Goal: Information Seeking & Learning: Learn about a topic

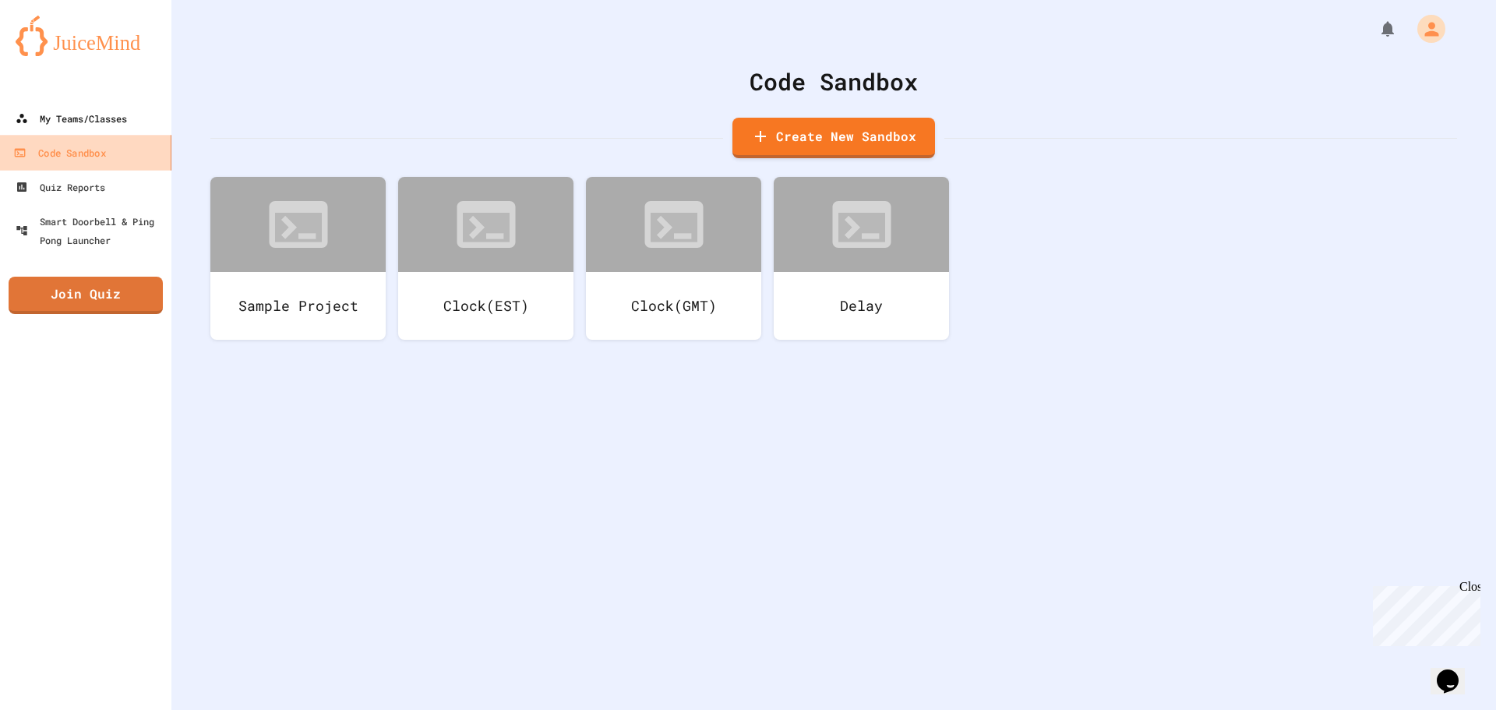
drag, startPoint x: 104, startPoint y: 153, endPoint x: 90, endPoint y: 125, distance: 31.7
click at [104, 153] on div "Code Sandbox" at bounding box center [59, 152] width 92 height 19
click at [90, 117] on div "My Teams/Classes" at bounding box center [70, 118] width 115 height 19
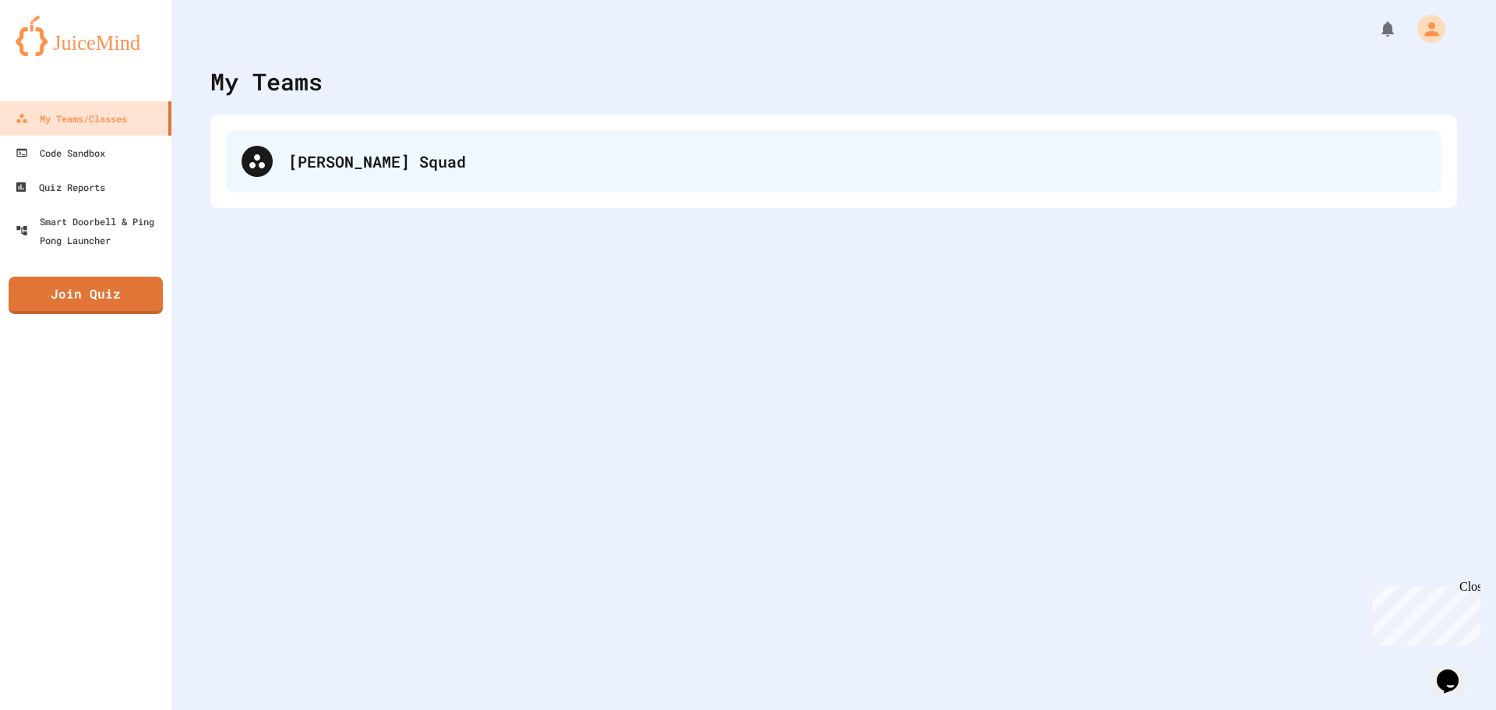
click at [571, 180] on div "[PERSON_NAME] Squad" at bounding box center [834, 161] width 1216 height 62
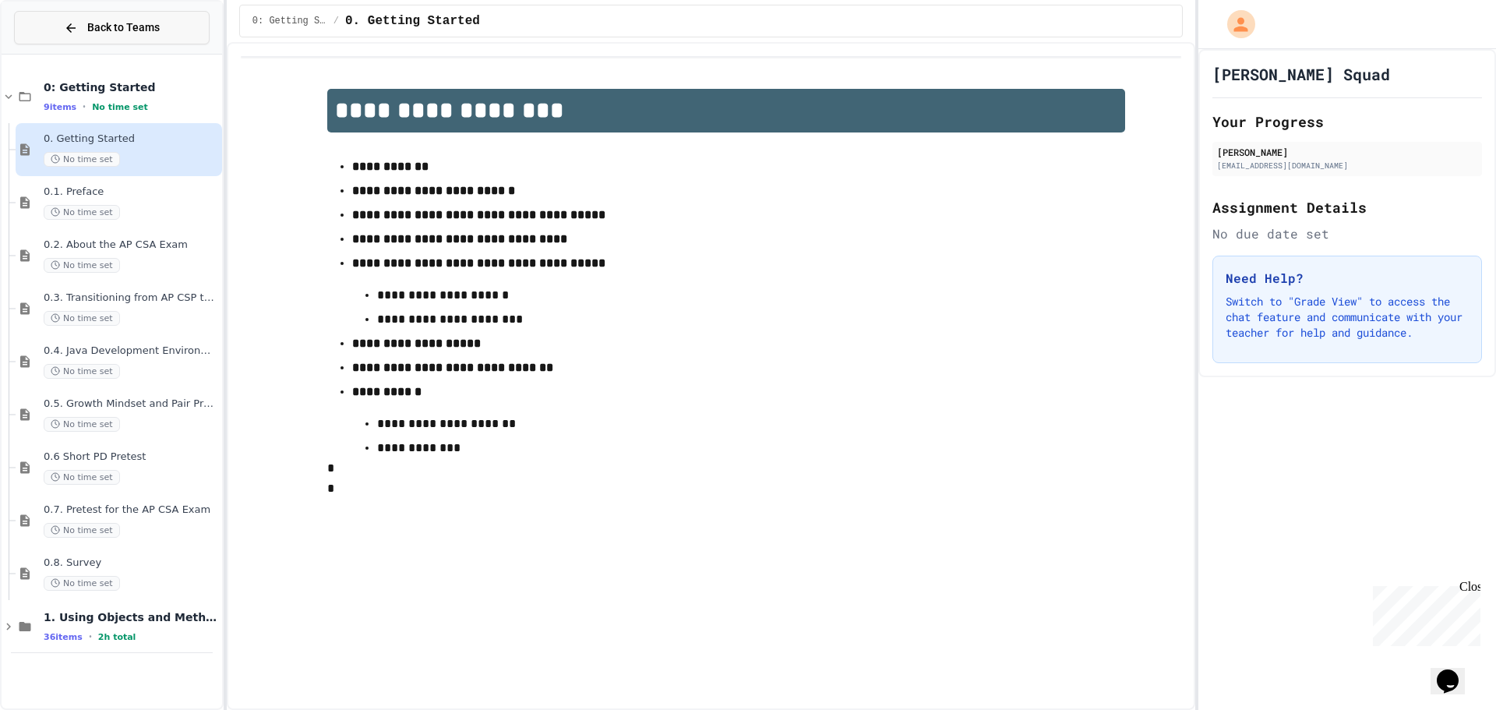
click at [150, 38] on button "Back to Teams" at bounding box center [112, 28] width 196 height 34
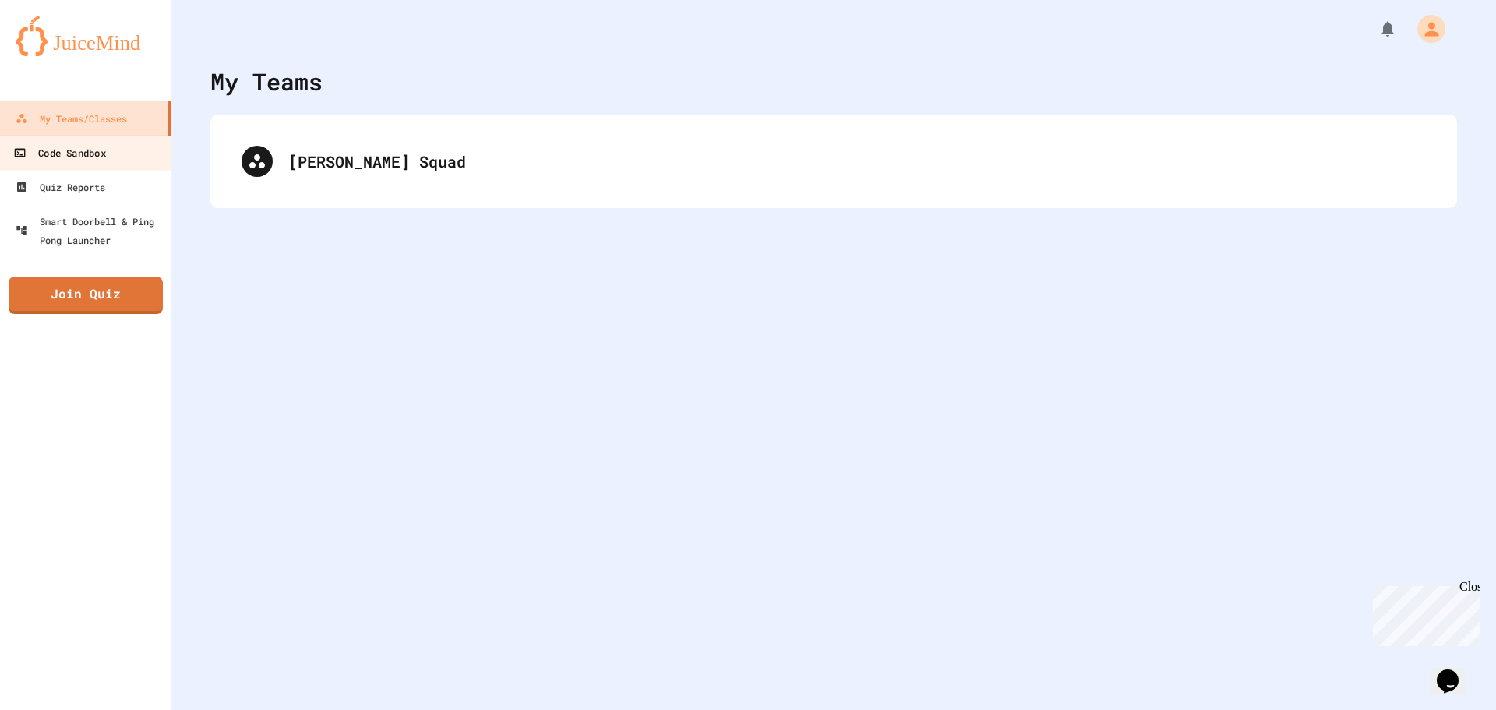
click at [79, 159] on div "Code Sandbox" at bounding box center [59, 152] width 92 height 19
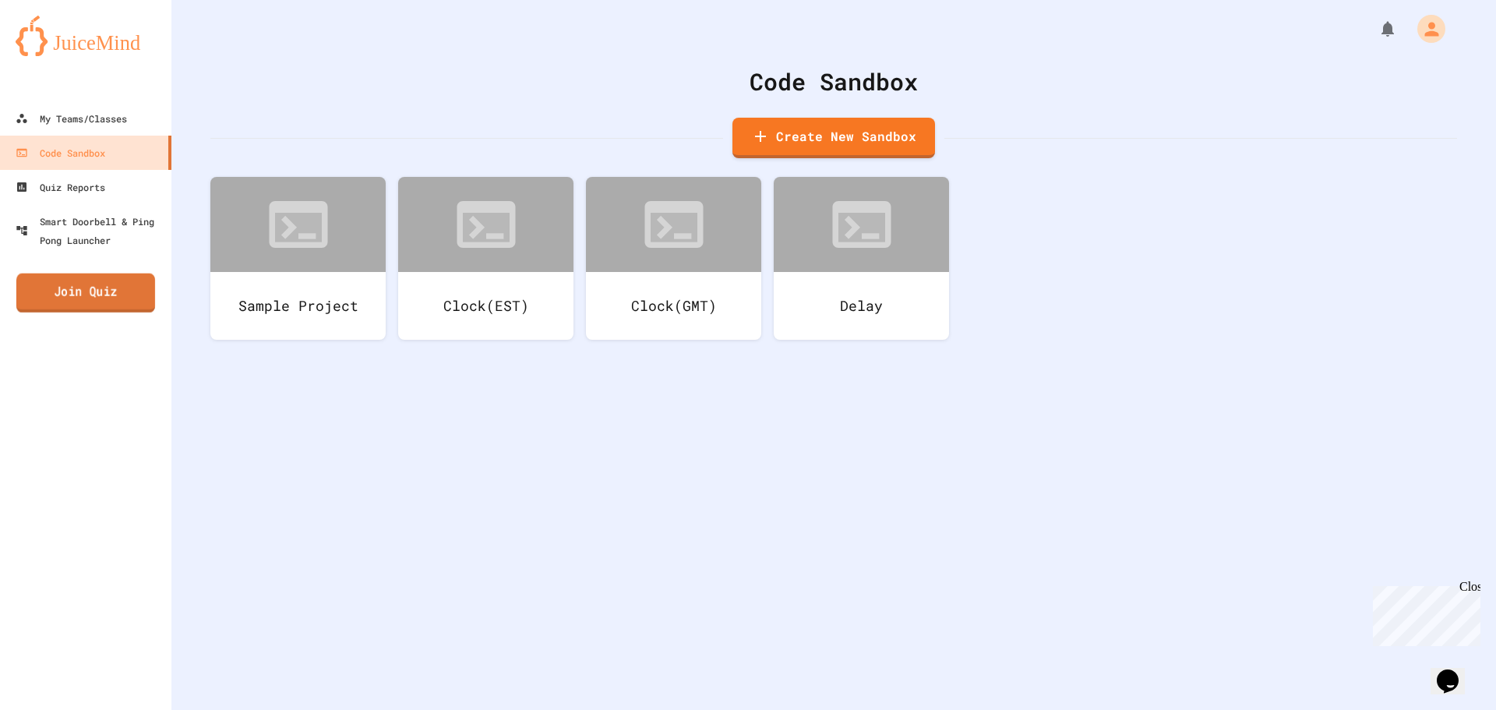
click at [99, 287] on link "Join Quiz" at bounding box center [85, 293] width 139 height 39
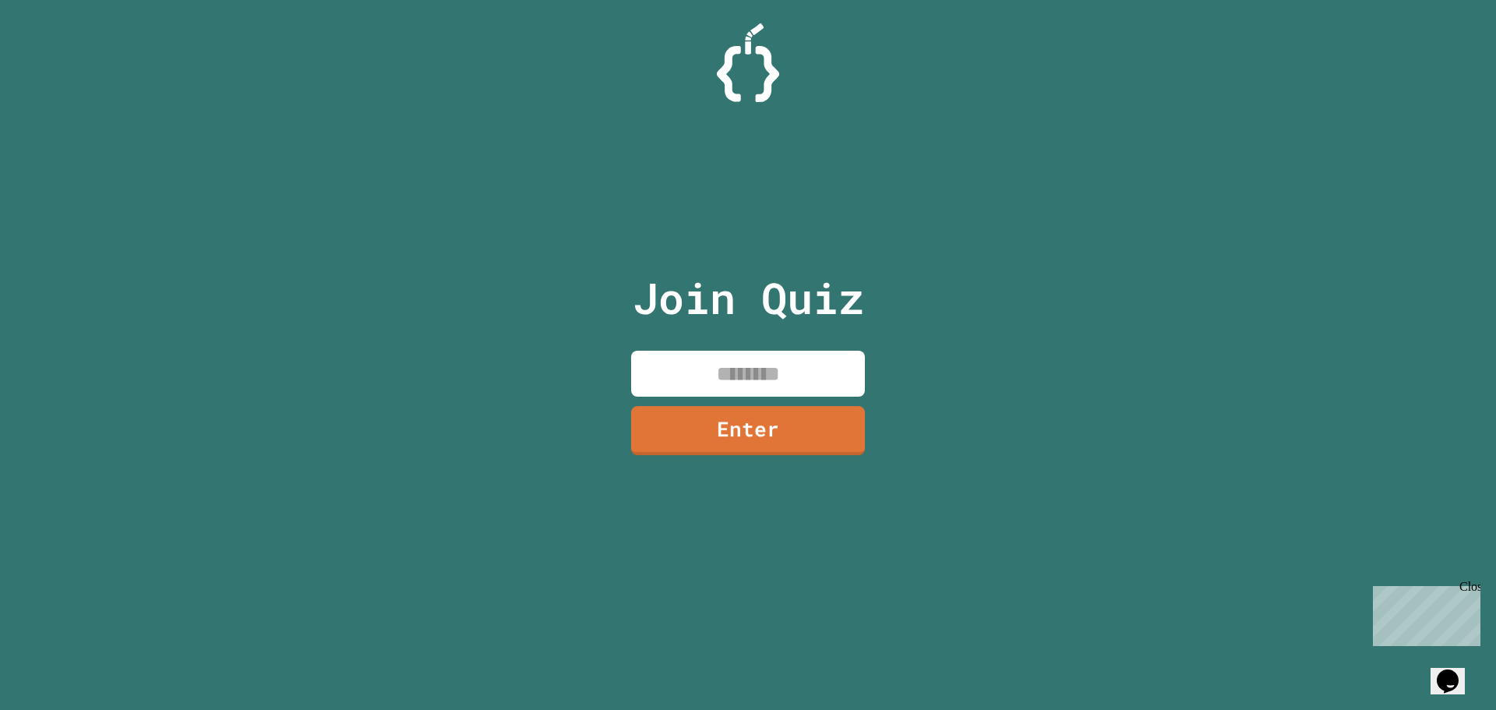
click at [810, 390] on input at bounding box center [748, 374] width 234 height 46
type input "********"
click at [706, 437] on link "Enter" at bounding box center [748, 427] width 212 height 51
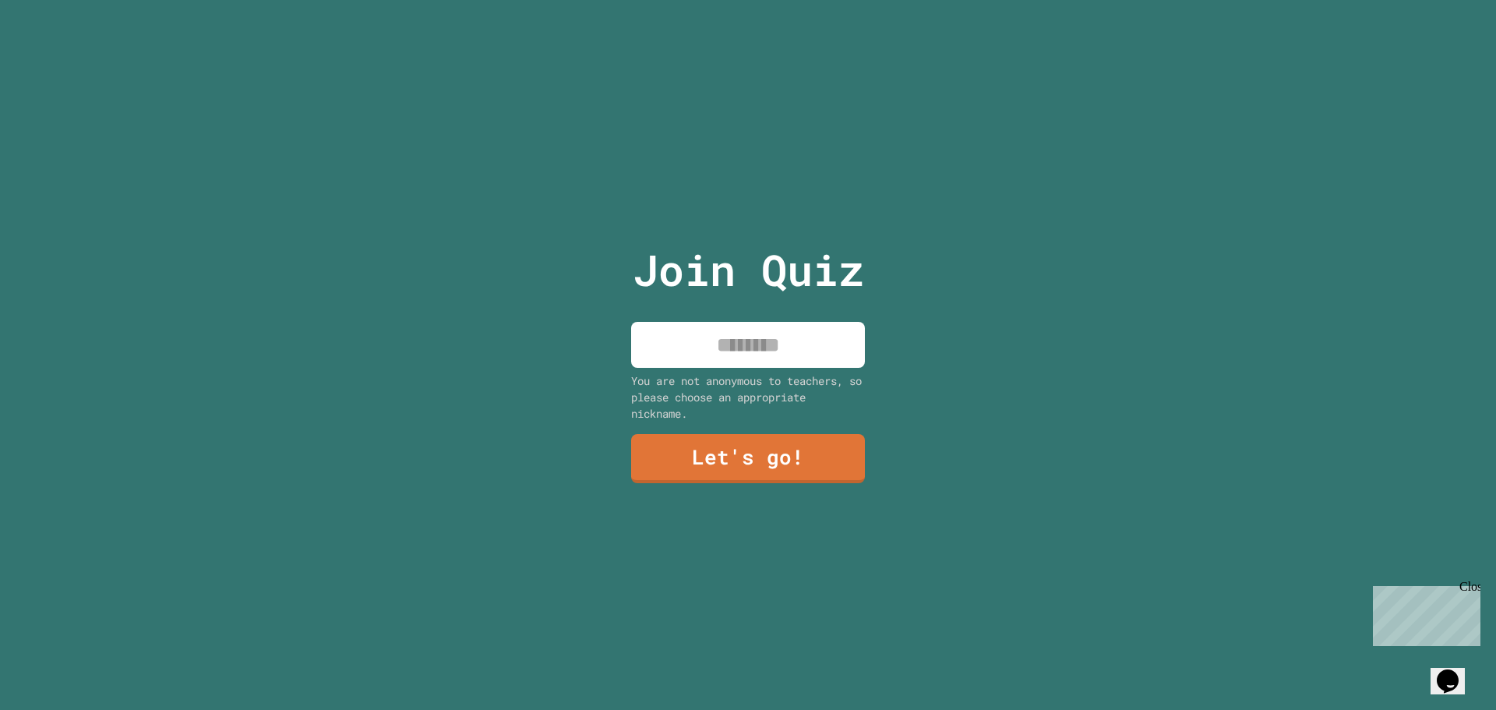
click at [832, 340] on input at bounding box center [748, 345] width 234 height 46
click at [786, 343] on input "***" at bounding box center [748, 345] width 234 height 46
type input "****"
click at [731, 470] on link "Let's go!" at bounding box center [748, 456] width 217 height 51
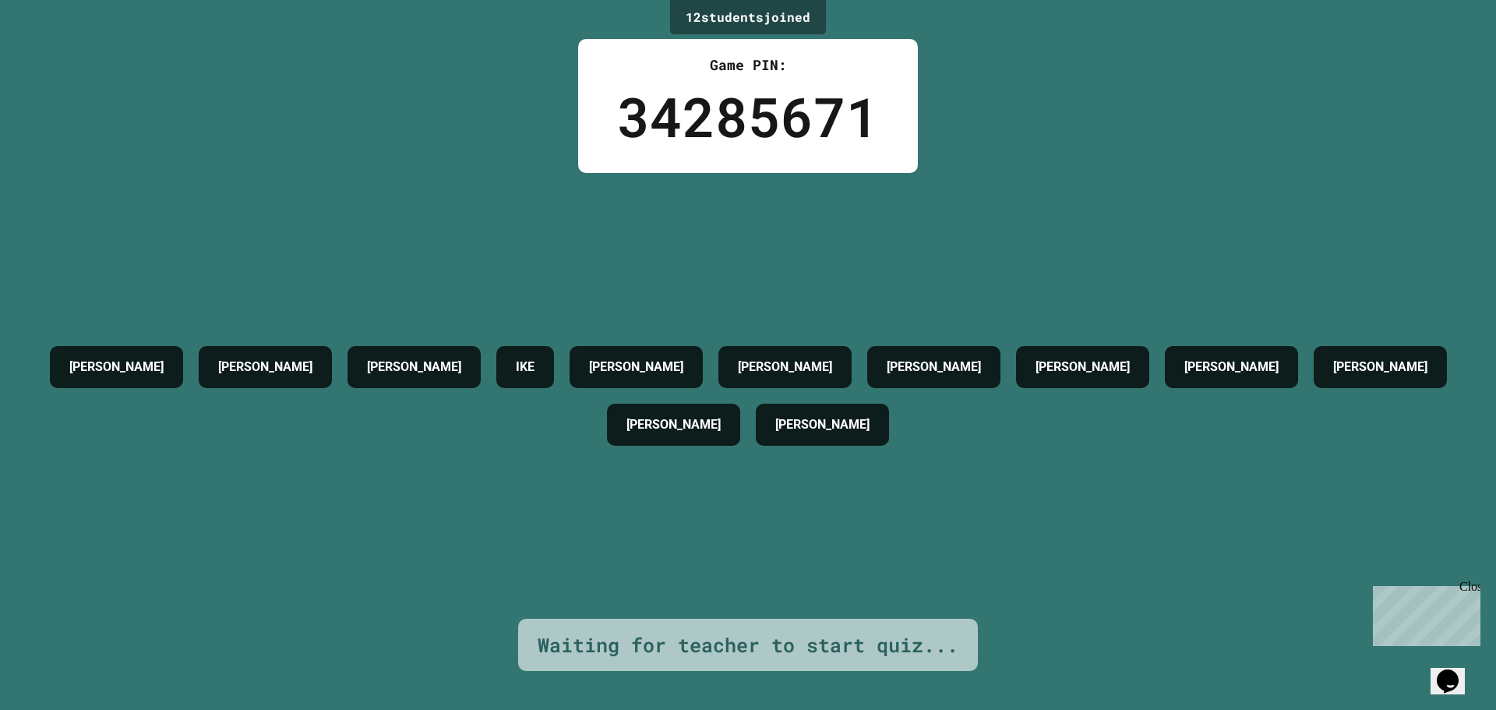
drag, startPoint x: 1470, startPoint y: 588, endPoint x: 2837, endPoint y: 1167, distance: 1484.3
click at [1470, 588] on div "Close" at bounding box center [1469, 589] width 19 height 19
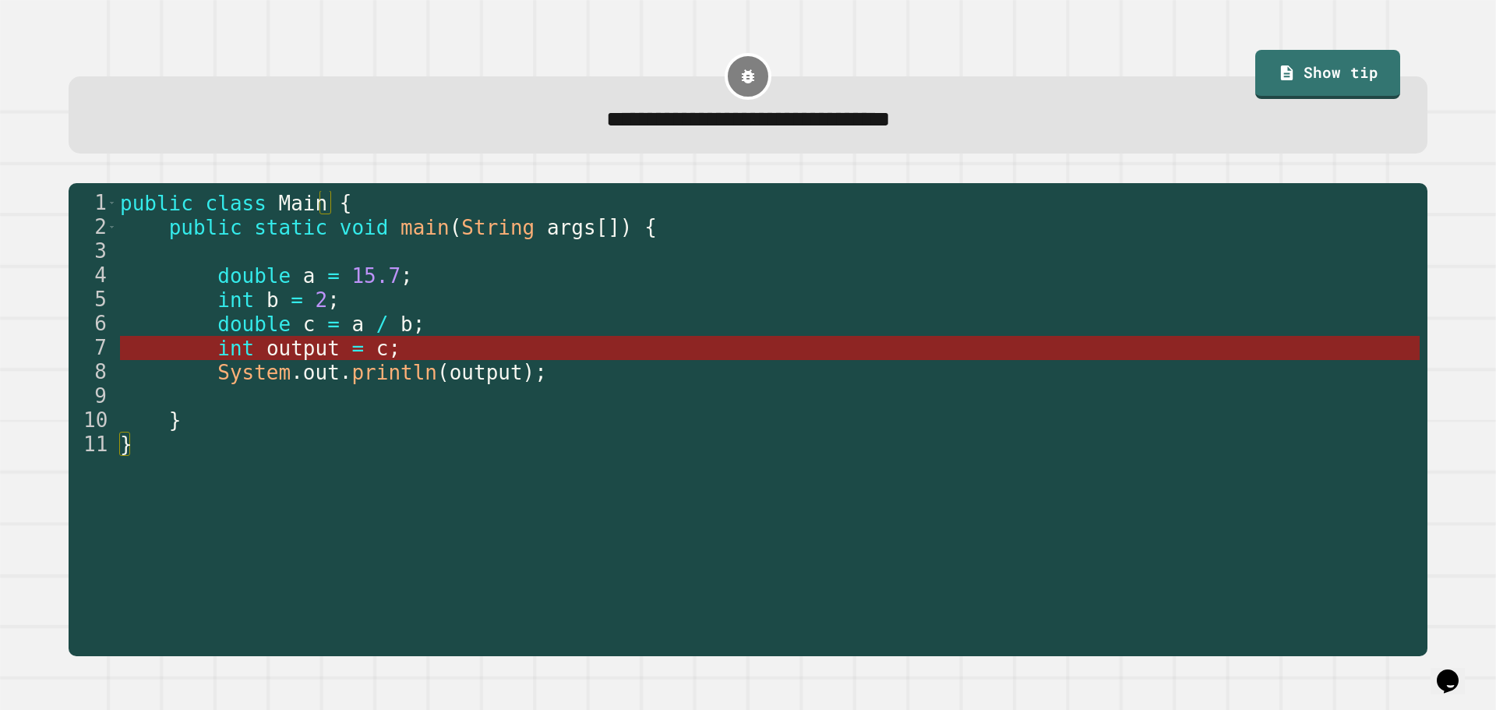
click at [224, 347] on span "int" at bounding box center [235, 348] width 37 height 23
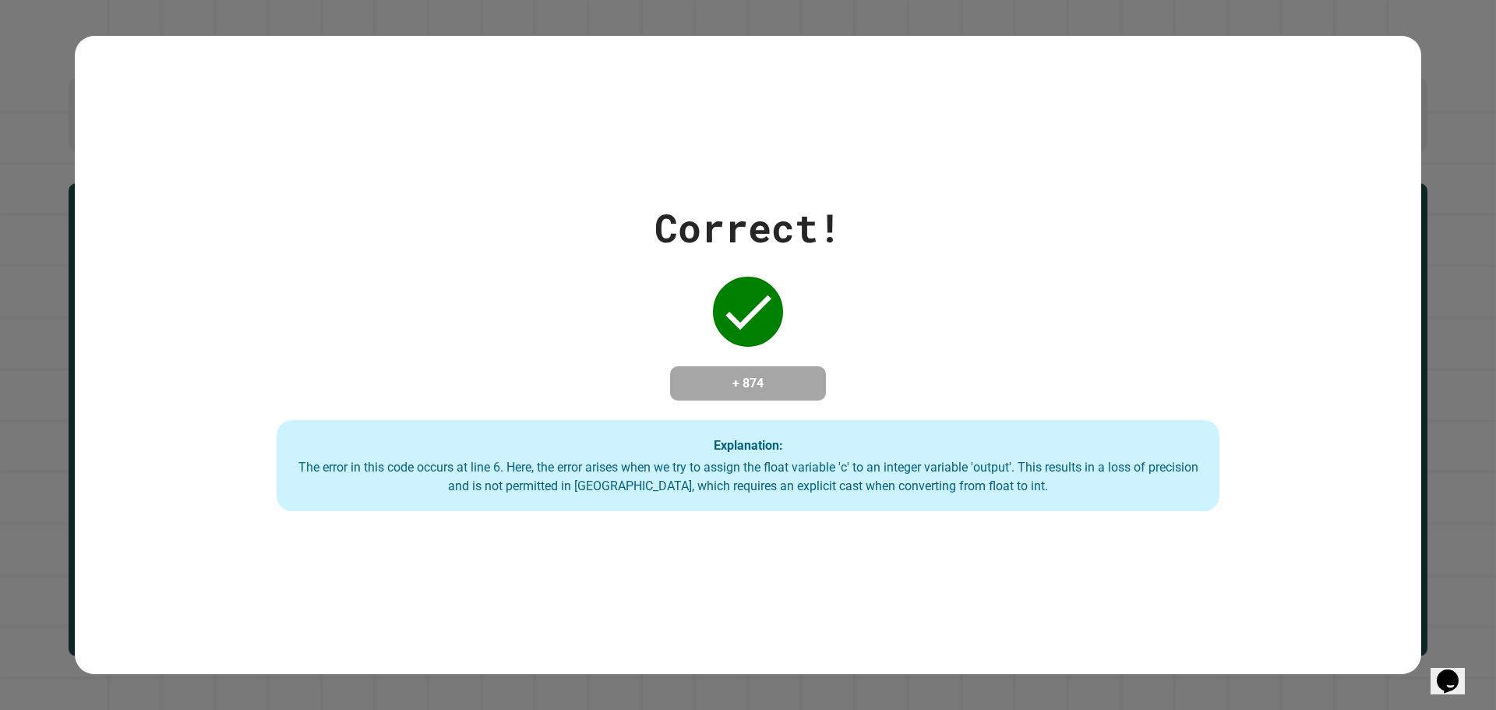
click at [875, 30] on div "Correct! + 874 Explanation: The error in this code occurs at line 6. Here, the …" at bounding box center [748, 355] width 1496 height 710
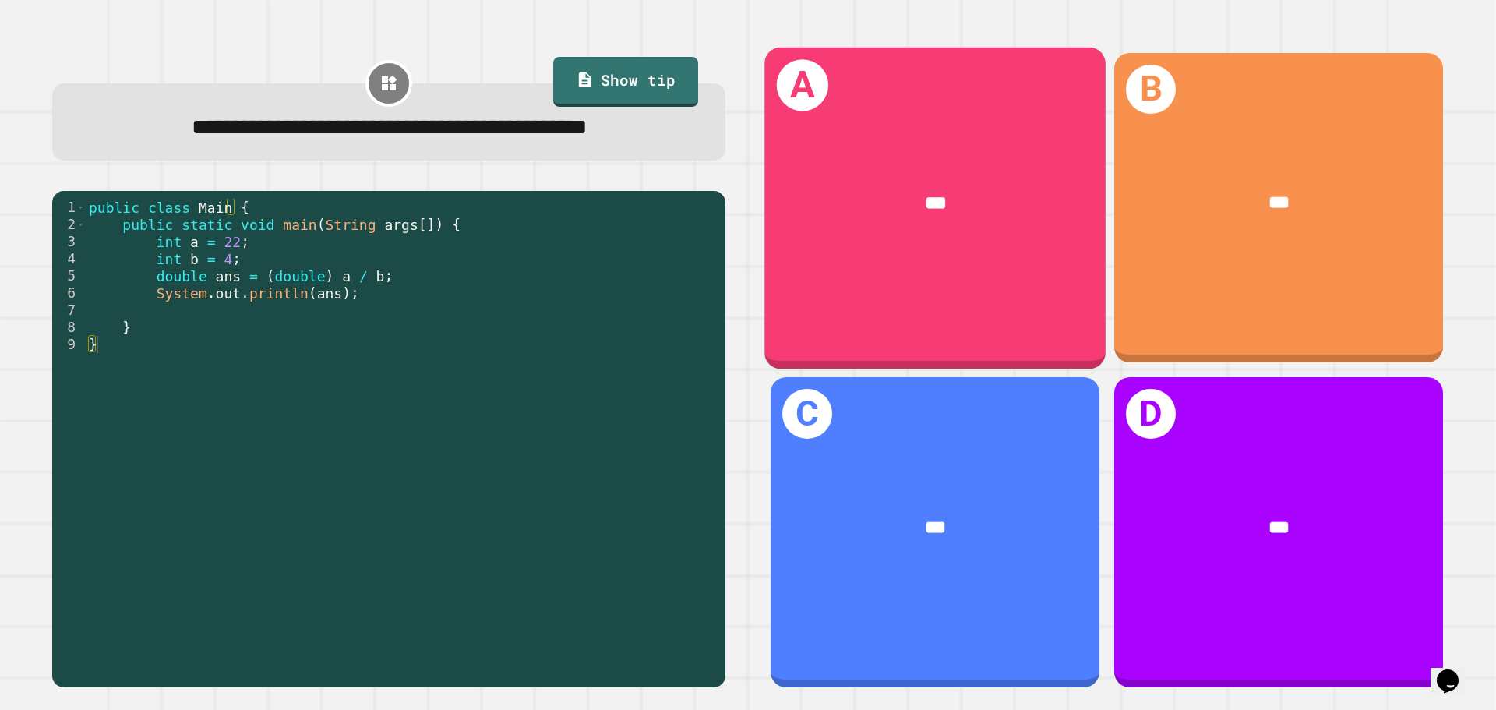
click at [853, 221] on div "***" at bounding box center [935, 204] width 341 height 104
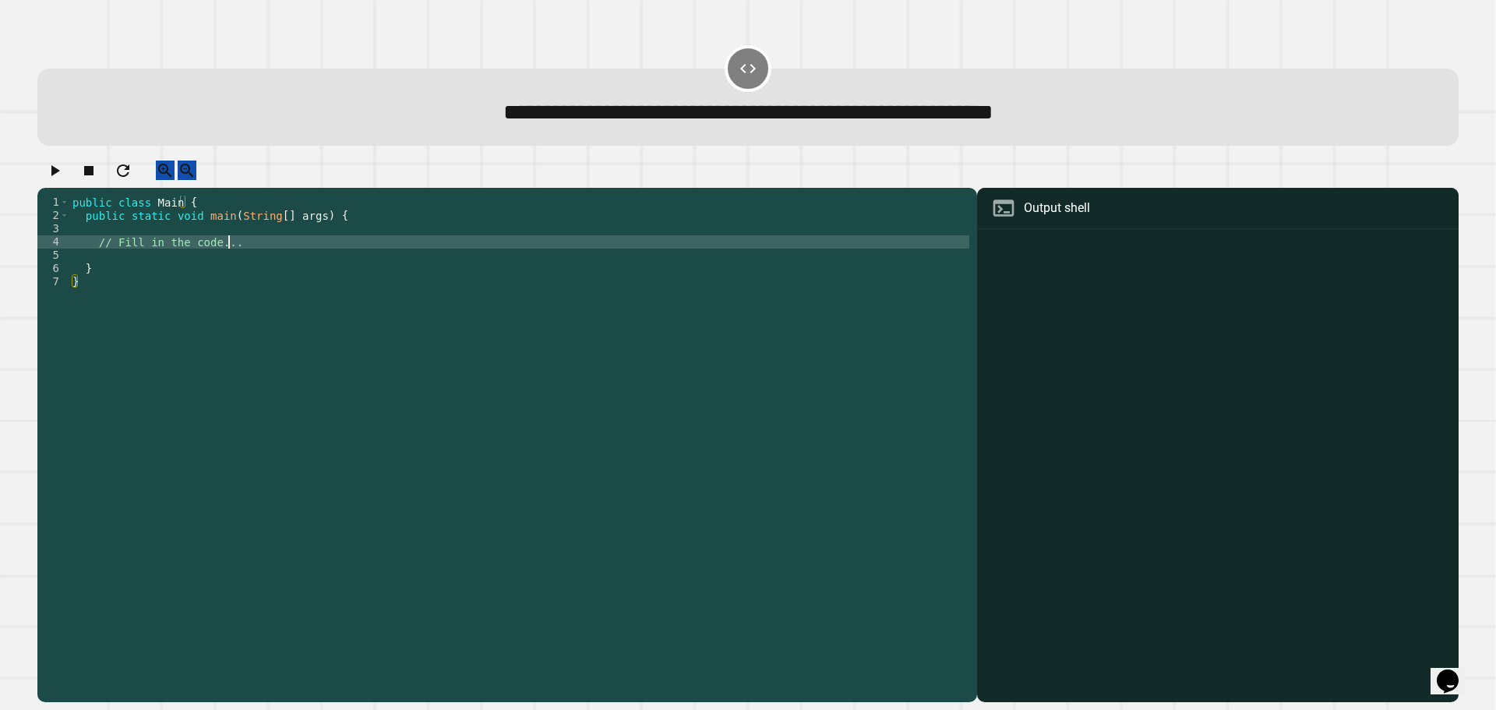
click at [237, 258] on div "public class Main { public static void main ( String [ ] args ) { // Fill in th…" at bounding box center [519, 434] width 900 height 477
click at [236, 287] on div "public class Main { public static void main ( String [ ] args ) { // Fill in th…" at bounding box center [519, 434] width 900 height 477
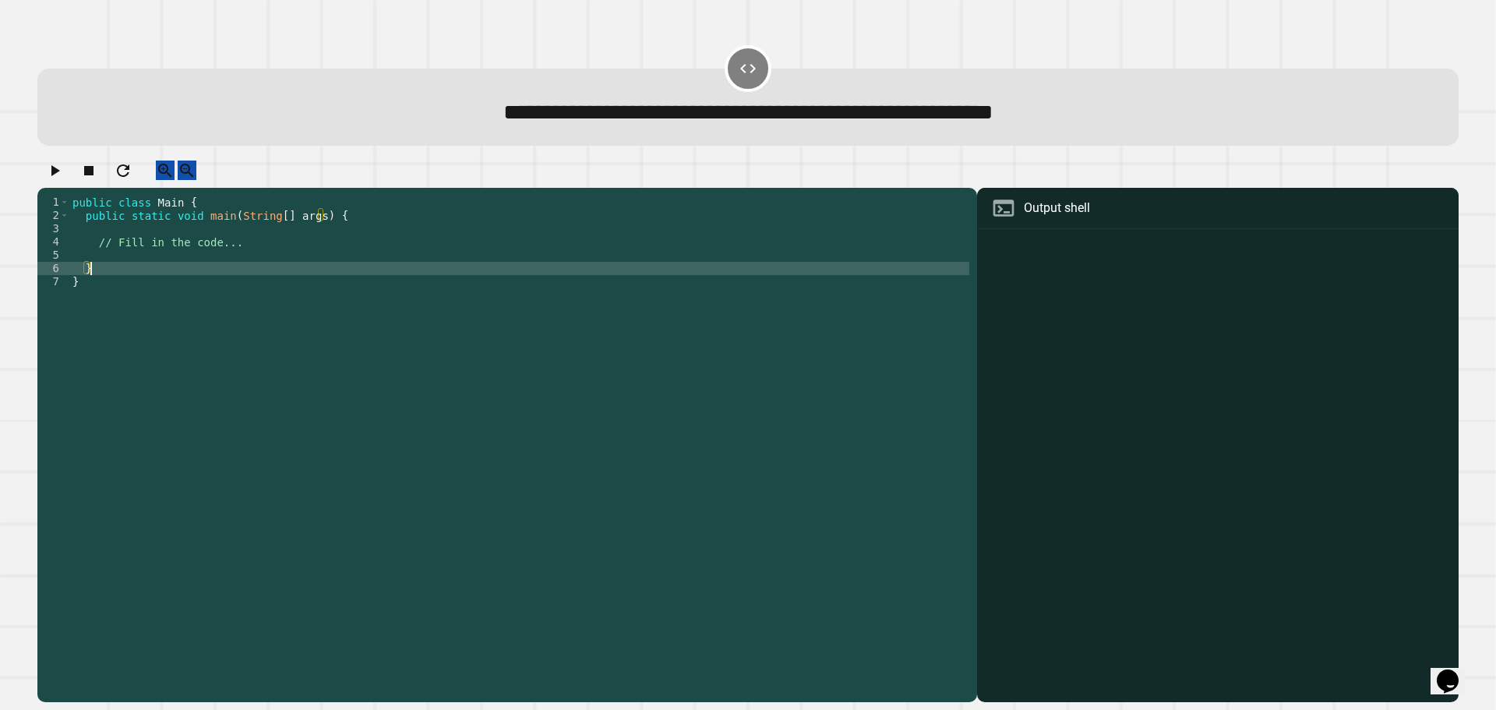
click at [227, 276] on div "public class Main { public static void main ( String [ ] args ) { // Fill in th…" at bounding box center [519, 434] width 900 height 477
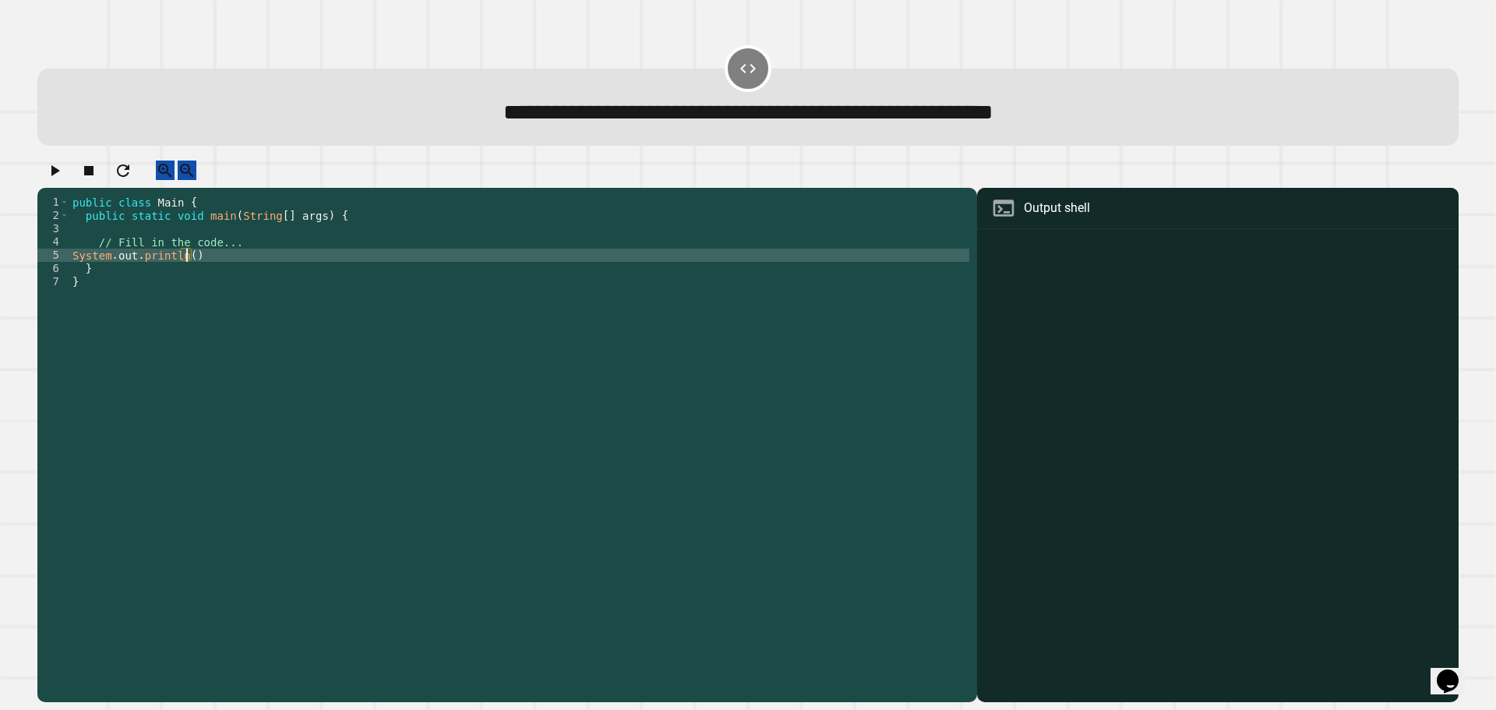
scroll to position [0, 7]
click at [270, 249] on div "public class Main { public static void main ( String [ ] args ) { // Fill in th…" at bounding box center [519, 434] width 900 height 477
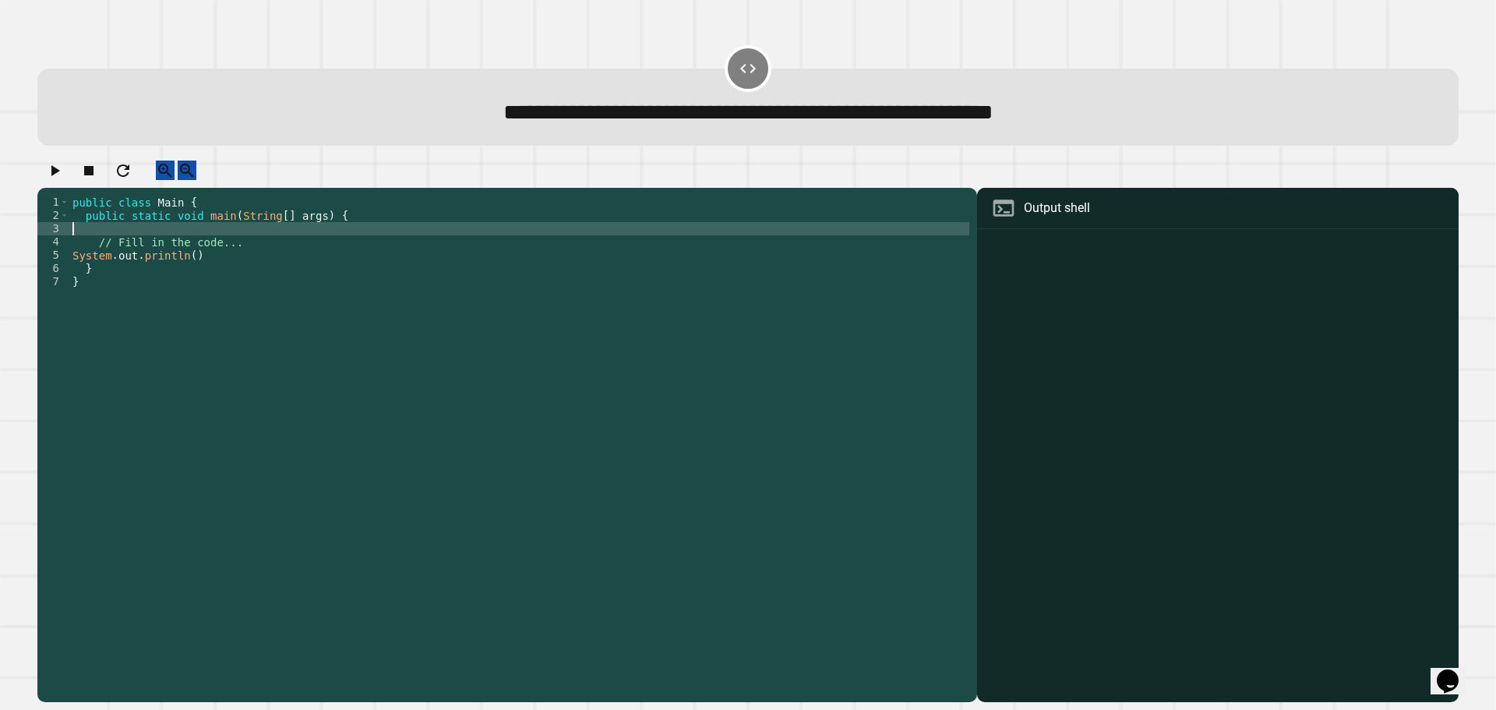
scroll to position [0, 0]
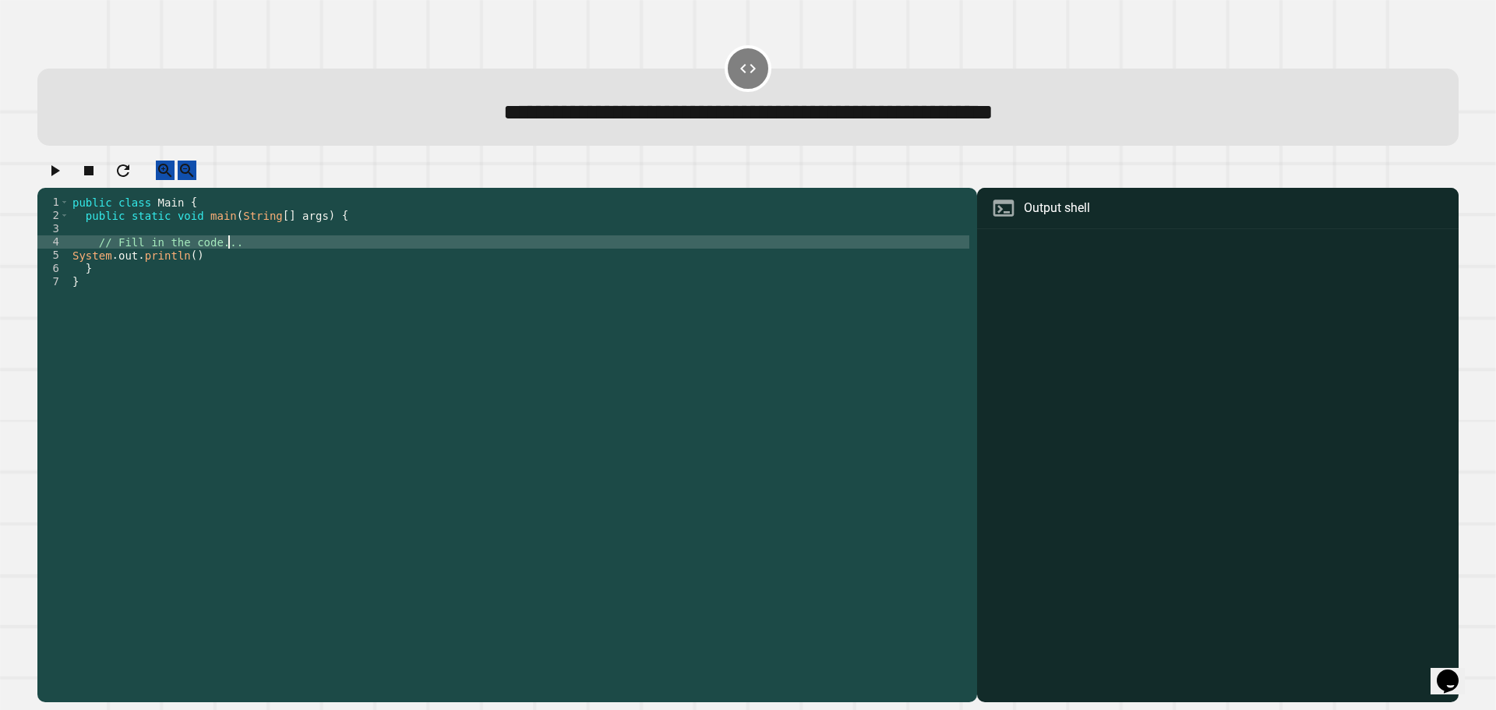
click at [270, 259] on div "public class Main { public static void main ( String [ ] args ) { // Fill in th…" at bounding box center [519, 434] width 900 height 477
type textarea "**********"
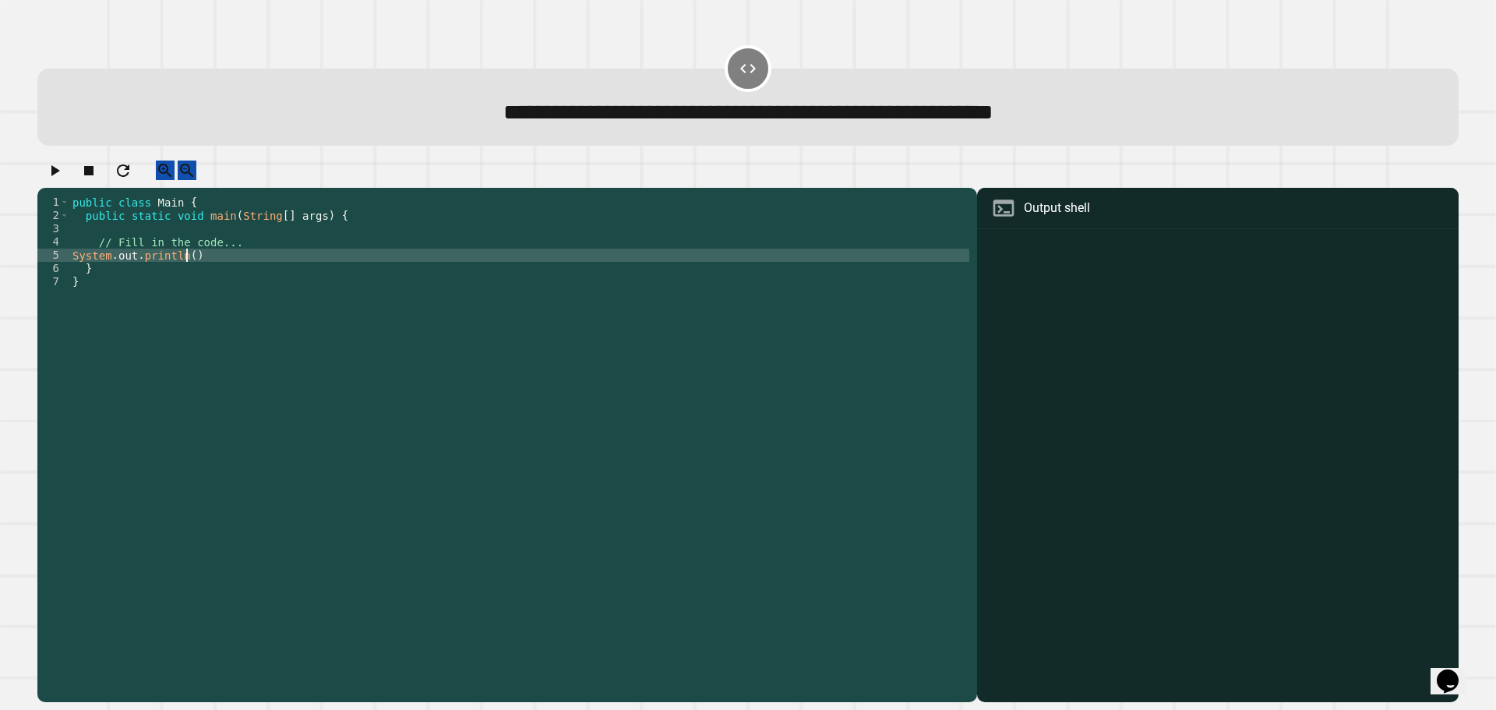
click at [184, 269] on div "public class Main { public static void main ( String [ ] args ) { // Fill in th…" at bounding box center [519, 434] width 900 height 477
click at [61, 180] on button "button" at bounding box center [54, 170] width 19 height 19
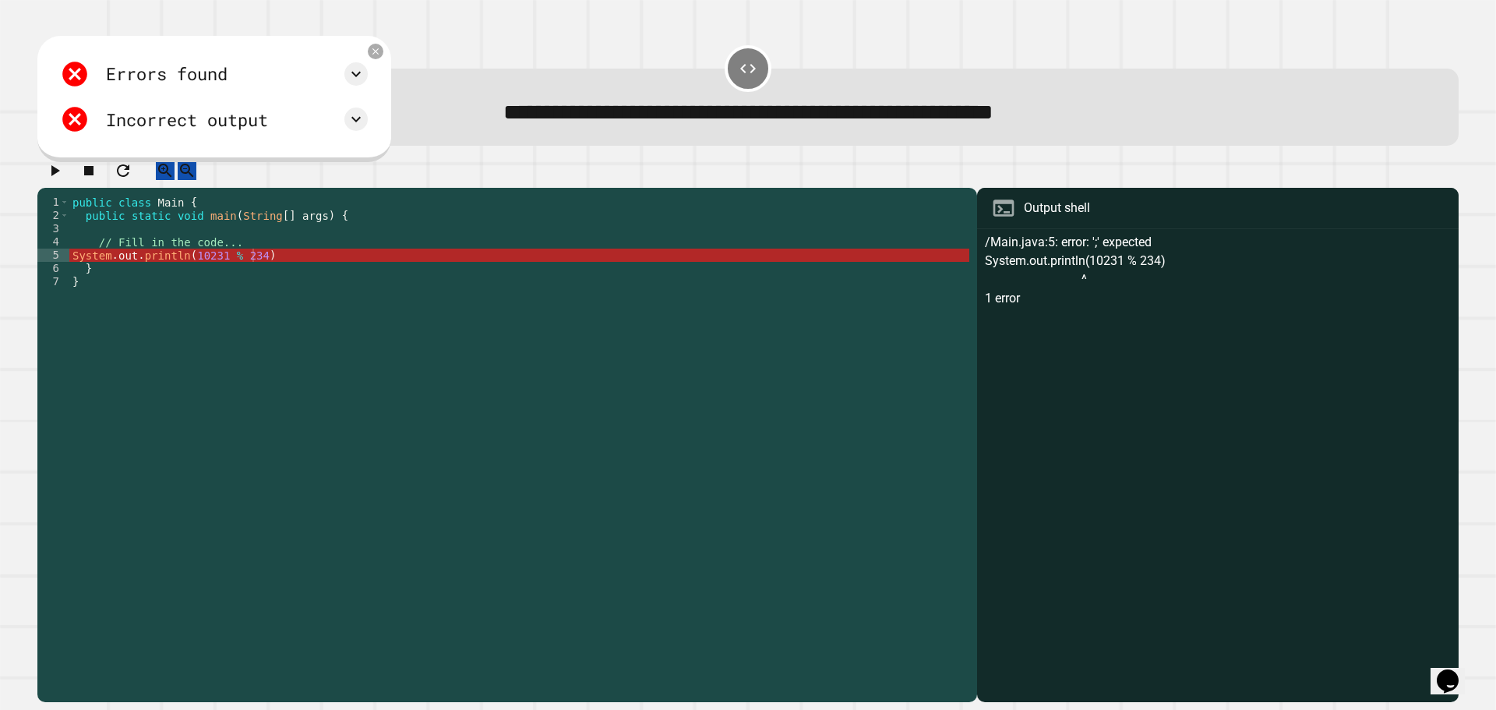
click at [278, 275] on div "public class Main { public static void main ( String [ ] args ) { // Fill in th…" at bounding box center [519, 434] width 900 height 477
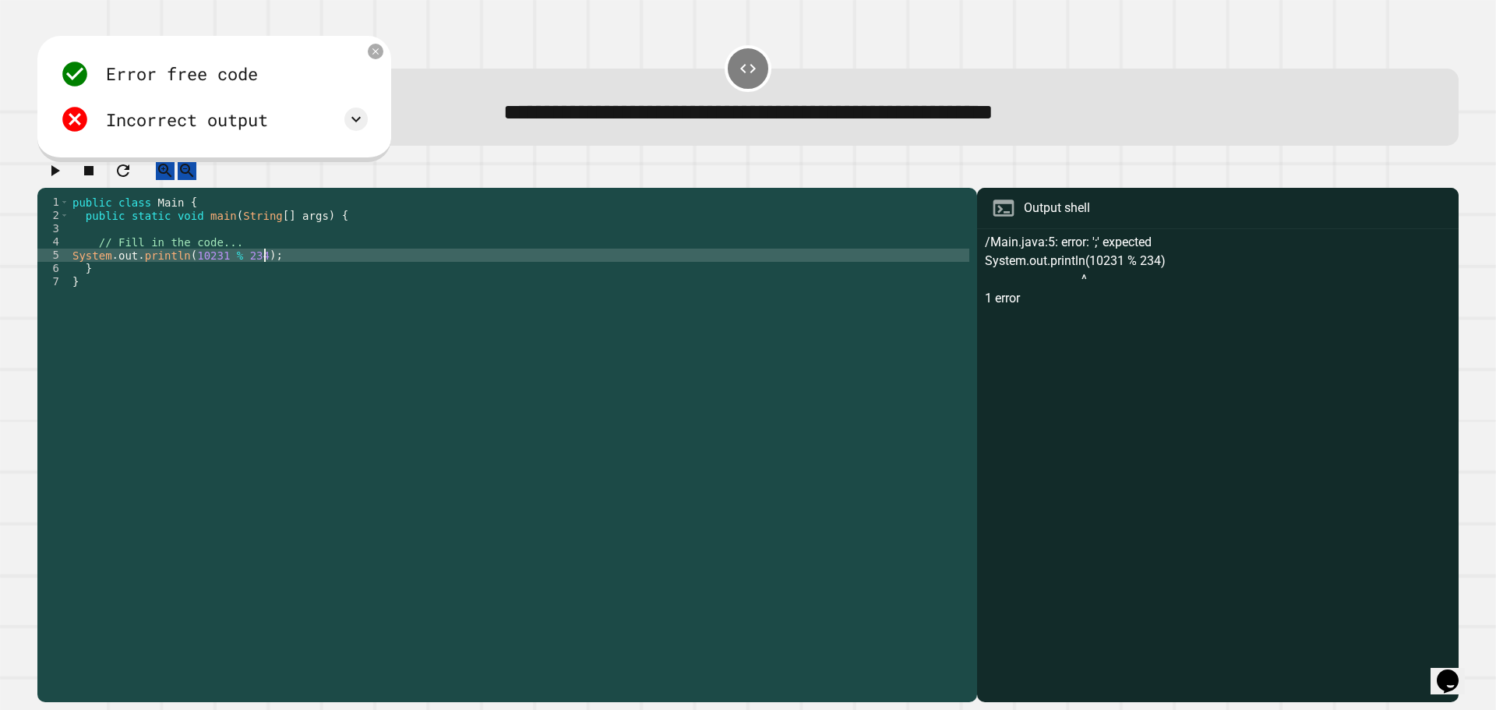
type textarea "**********"
click at [52, 175] on icon "button" at bounding box center [54, 170] width 19 height 19
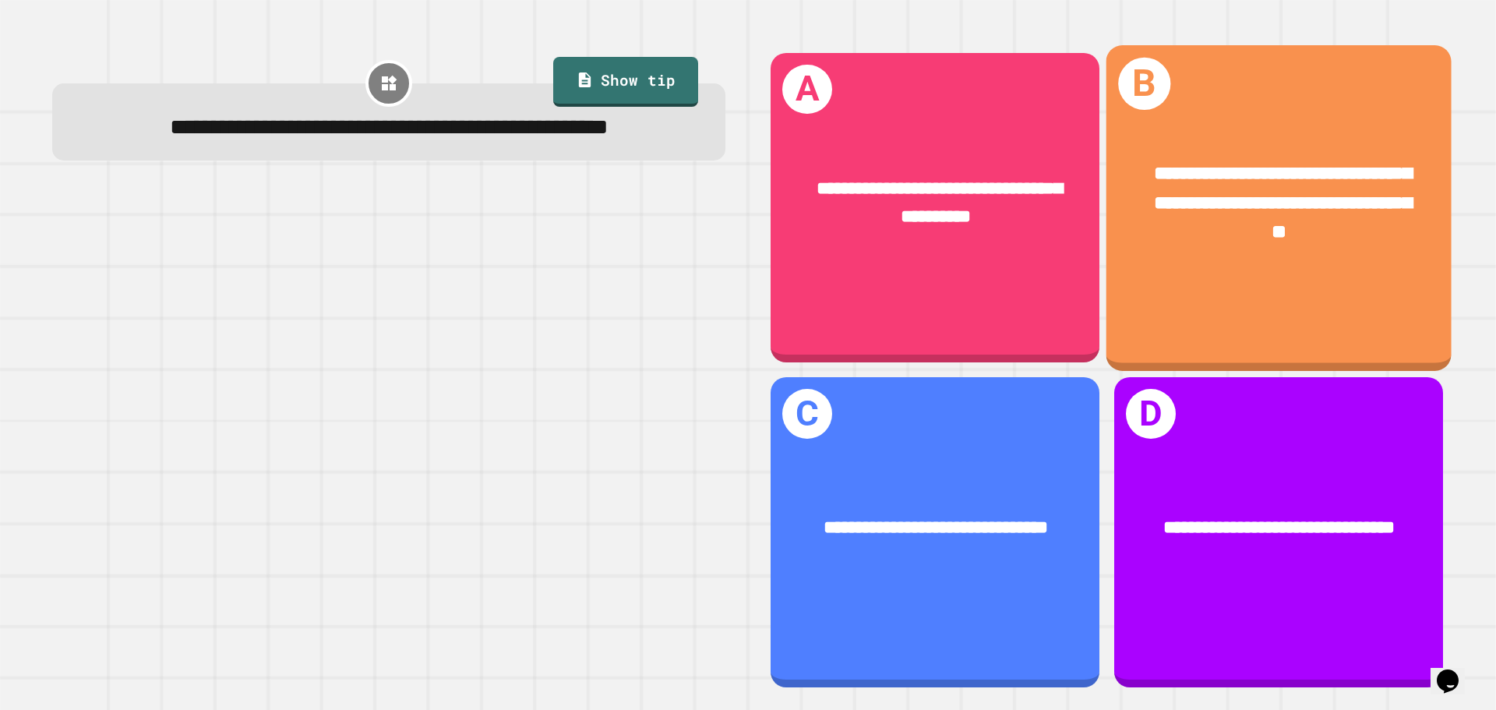
click at [1190, 218] on span "**********" at bounding box center [1283, 202] width 258 height 77
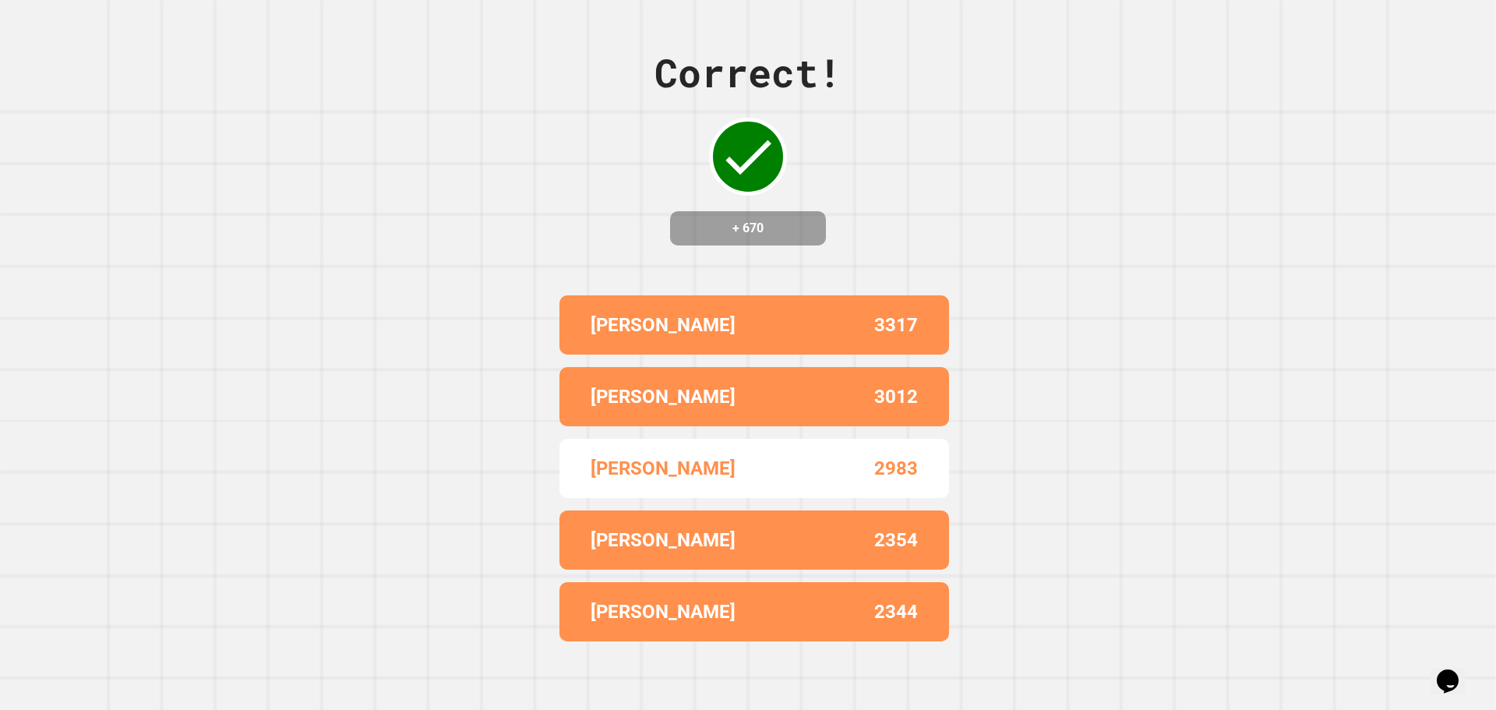
click at [617, 460] on p "[PERSON_NAME]" at bounding box center [663, 468] width 145 height 28
click at [1408, 382] on div "Correct! + 670 [PERSON_NAME] 3317 [PERSON_NAME] 3012 [PERSON_NAME] 2983 [PERSON…" at bounding box center [748, 355] width 1496 height 710
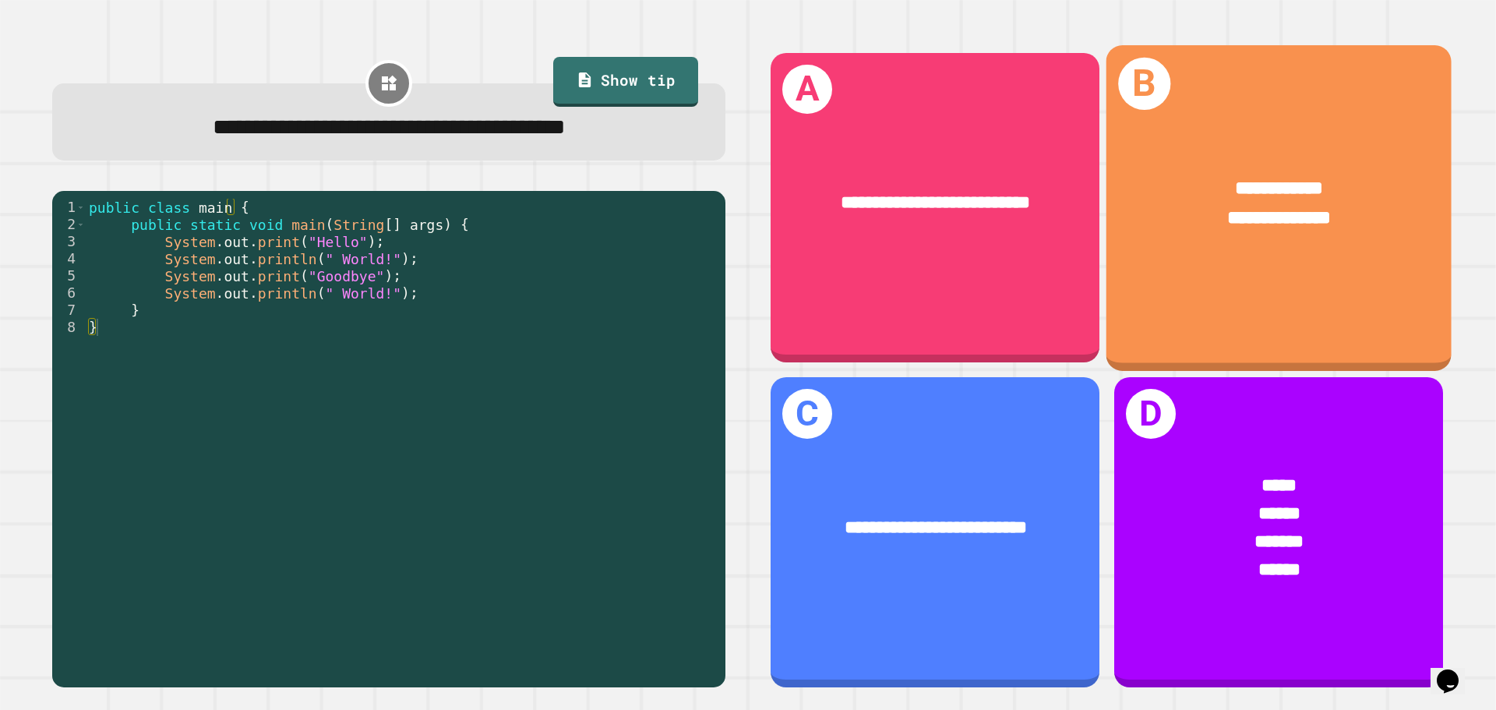
click at [1247, 270] on div "**********" at bounding box center [1279, 207] width 345 height 325
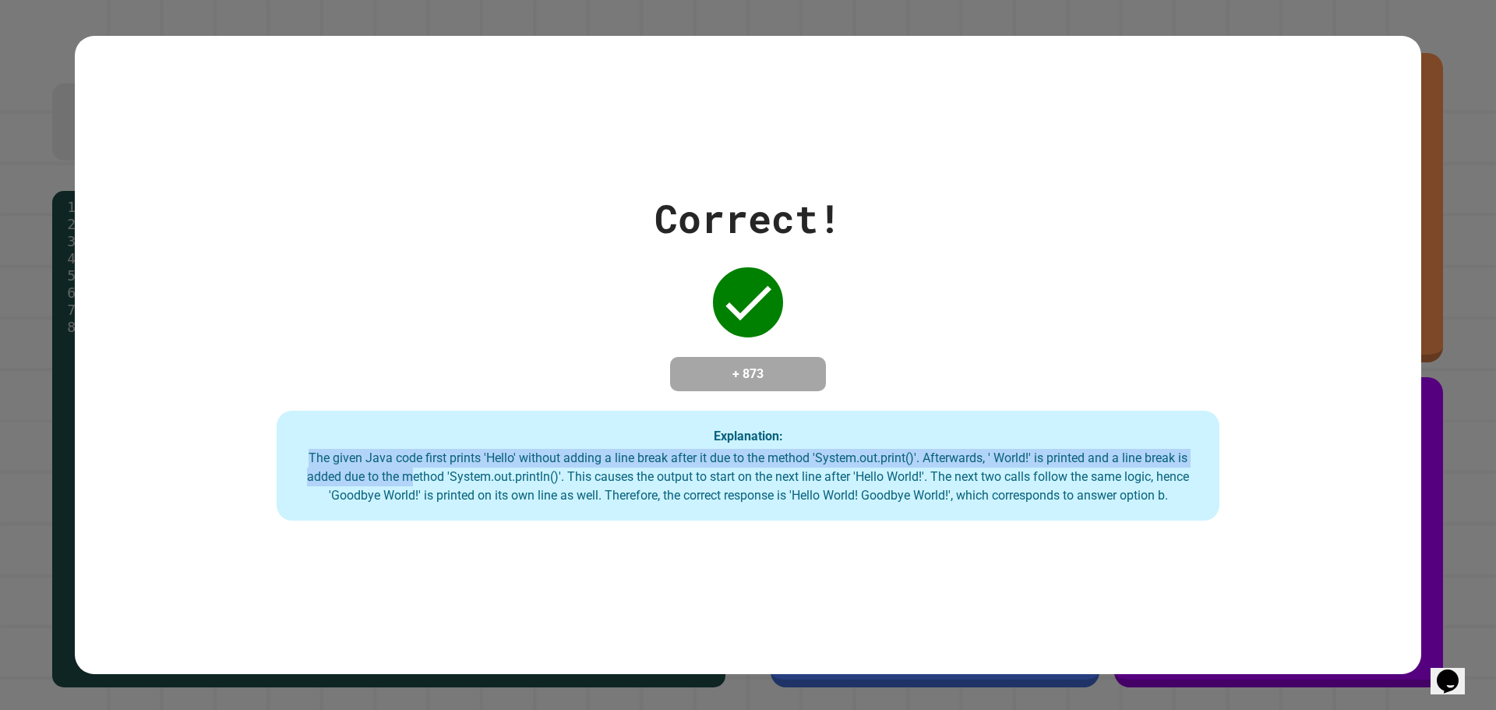
drag, startPoint x: 292, startPoint y: 461, endPoint x: 403, endPoint y: 473, distance: 111.4
click at [403, 473] on div "The given Java code first prints 'Hello' without adding a line break after it d…" at bounding box center [748, 477] width 912 height 56
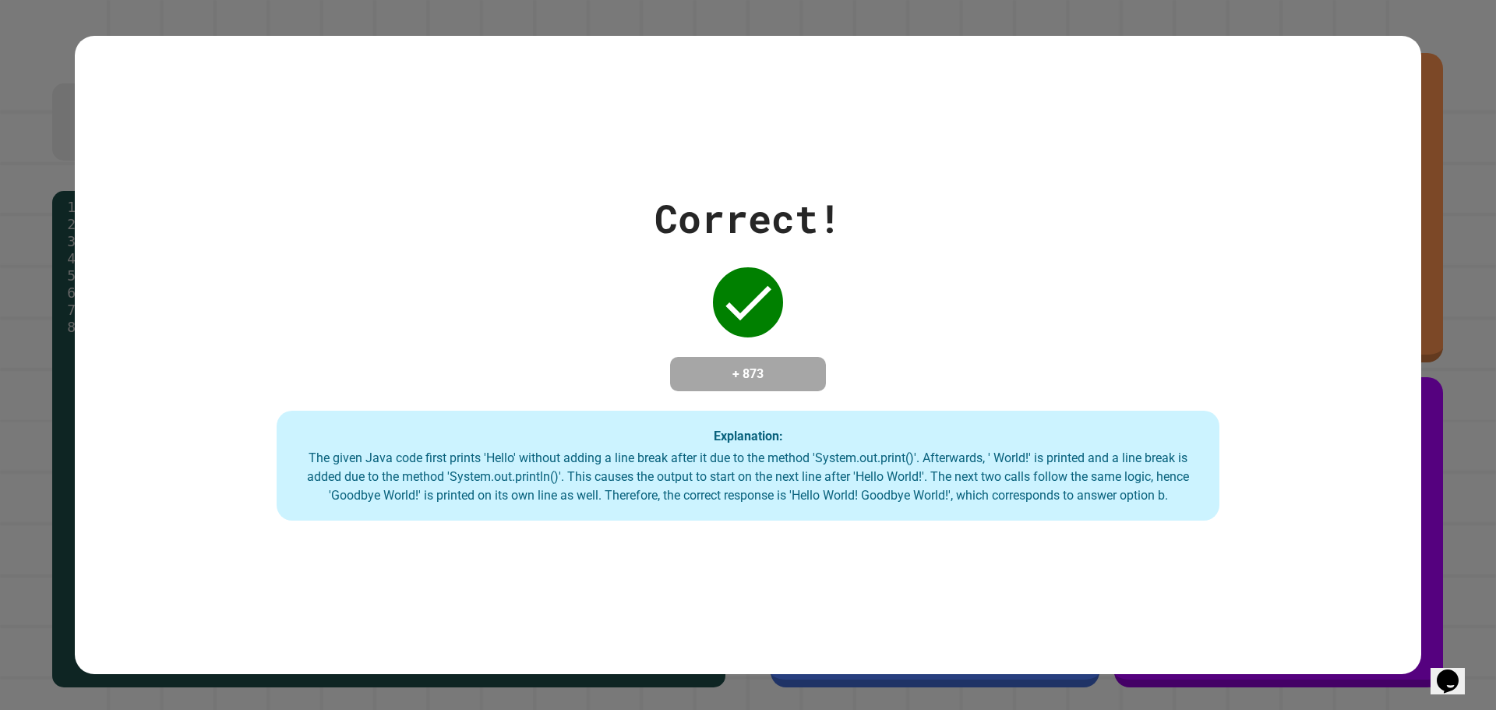
click at [432, 475] on div "The given Java code first prints 'Hello' without adding a line break after it d…" at bounding box center [748, 477] width 912 height 56
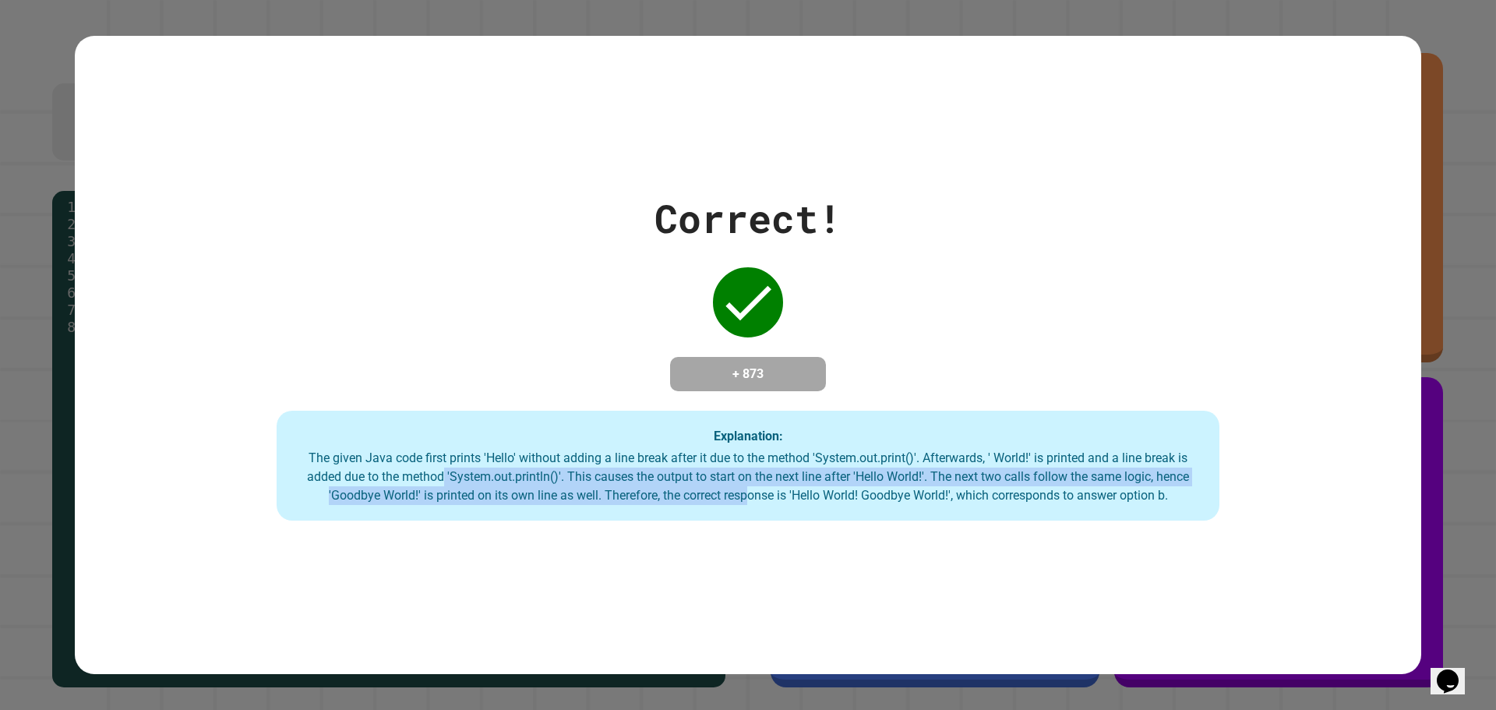
drag, startPoint x: 455, startPoint y: 478, endPoint x: 755, endPoint y: 522, distance: 303.3
click at [755, 521] on div "Explanation: The given Java code first prints 'Hello' without adding a line bre…" at bounding box center [748, 466] width 943 height 111
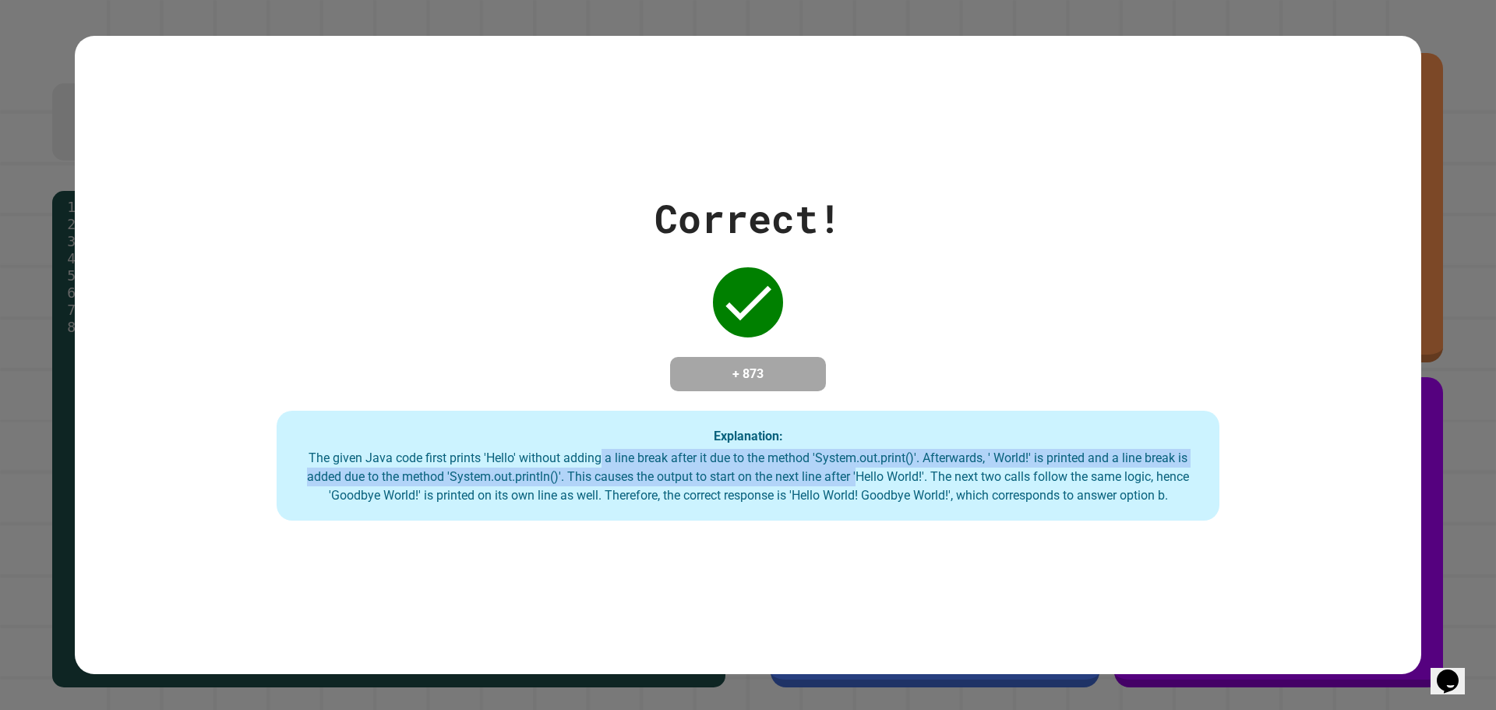
drag, startPoint x: 707, startPoint y: 477, endPoint x: 486, endPoint y: 435, distance: 225.3
click at [580, 459] on div "The given Java code first prints 'Hello' without adding a line break after it d…" at bounding box center [748, 477] width 912 height 56
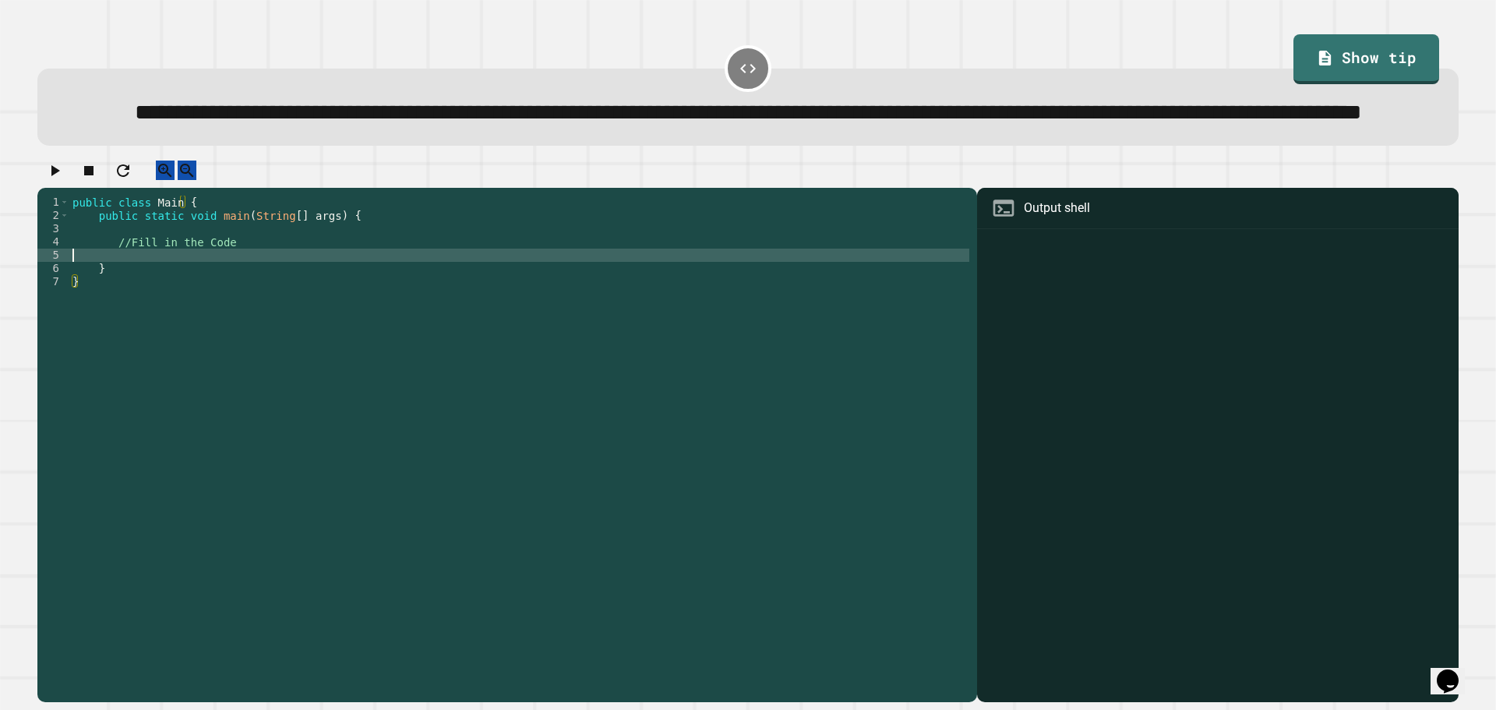
click at [195, 306] on div "public class Main { public static void main ( String [ ] args ) { //Fill in the…" at bounding box center [519, 414] width 900 height 437
type textarea "**********"
click at [55, 180] on icon "button" at bounding box center [54, 170] width 19 height 19
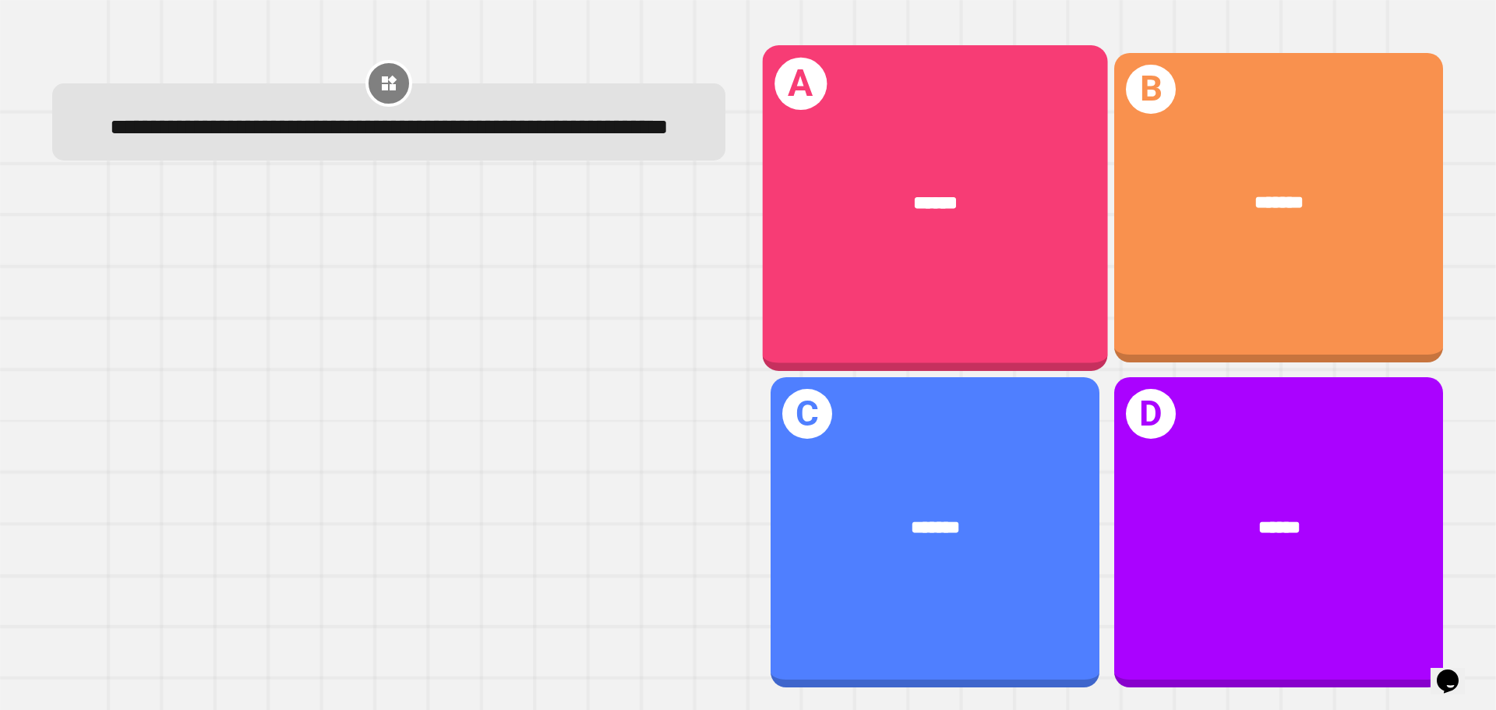
click at [882, 256] on div "A ******" at bounding box center [935, 207] width 345 height 325
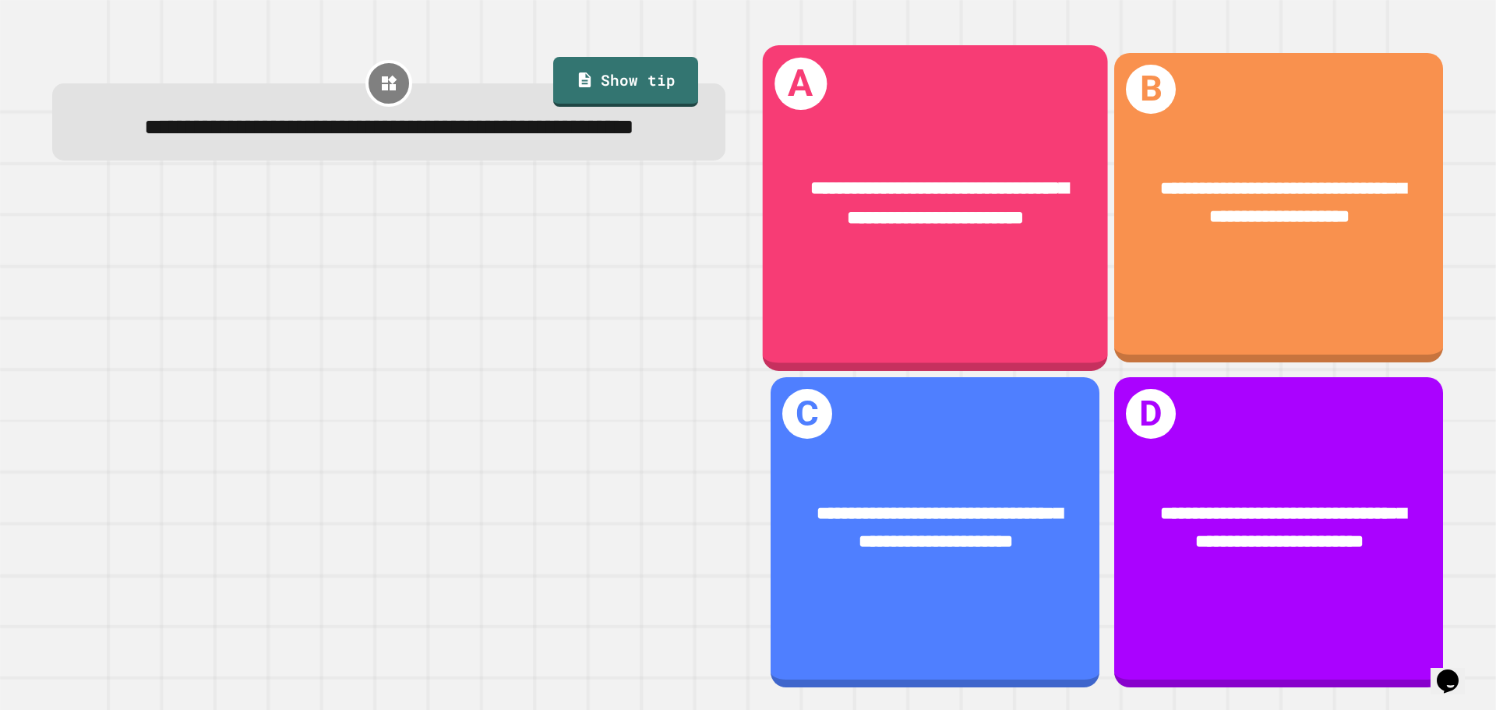
click at [942, 256] on div "**********" at bounding box center [935, 203] width 345 height 134
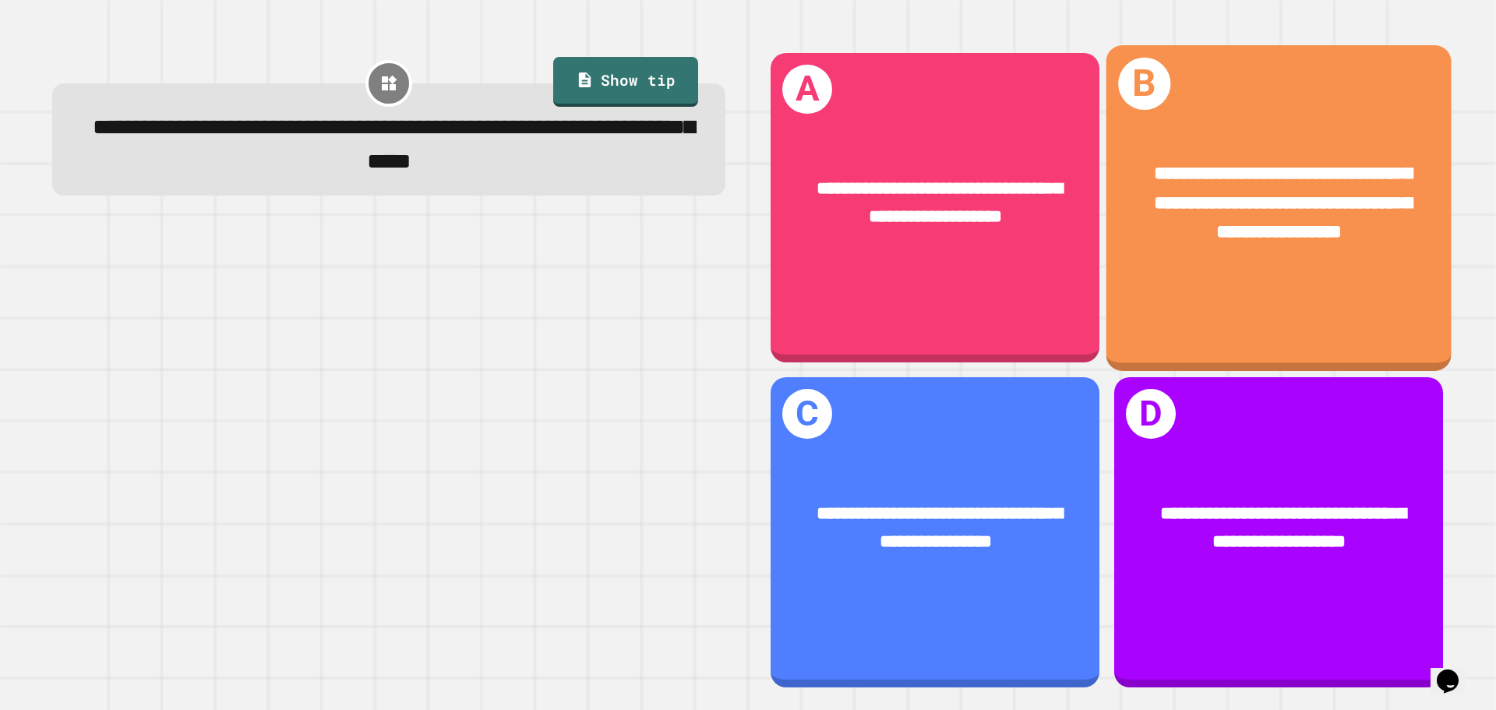
click at [1183, 264] on div "**********" at bounding box center [1279, 203] width 345 height 163
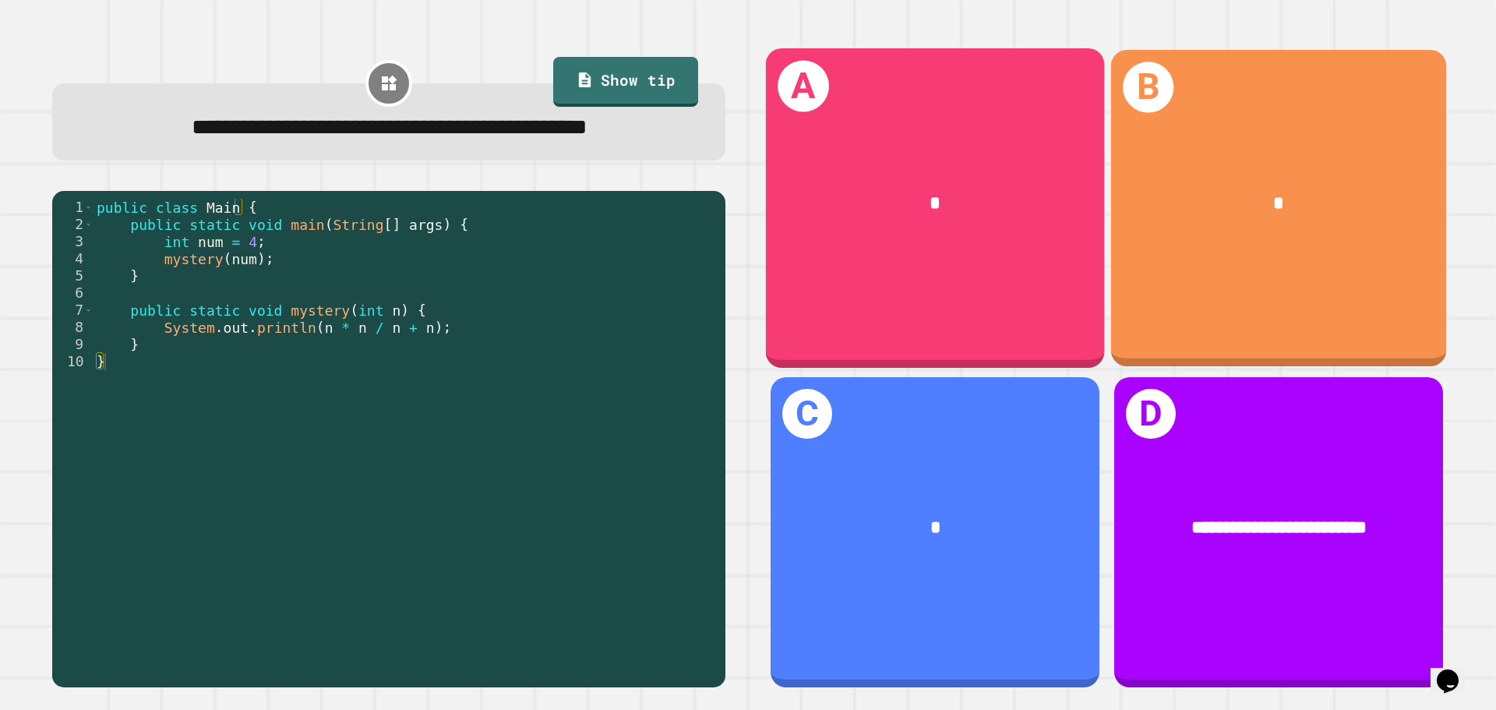
click at [1291, 276] on div "B *" at bounding box center [1278, 208] width 335 height 316
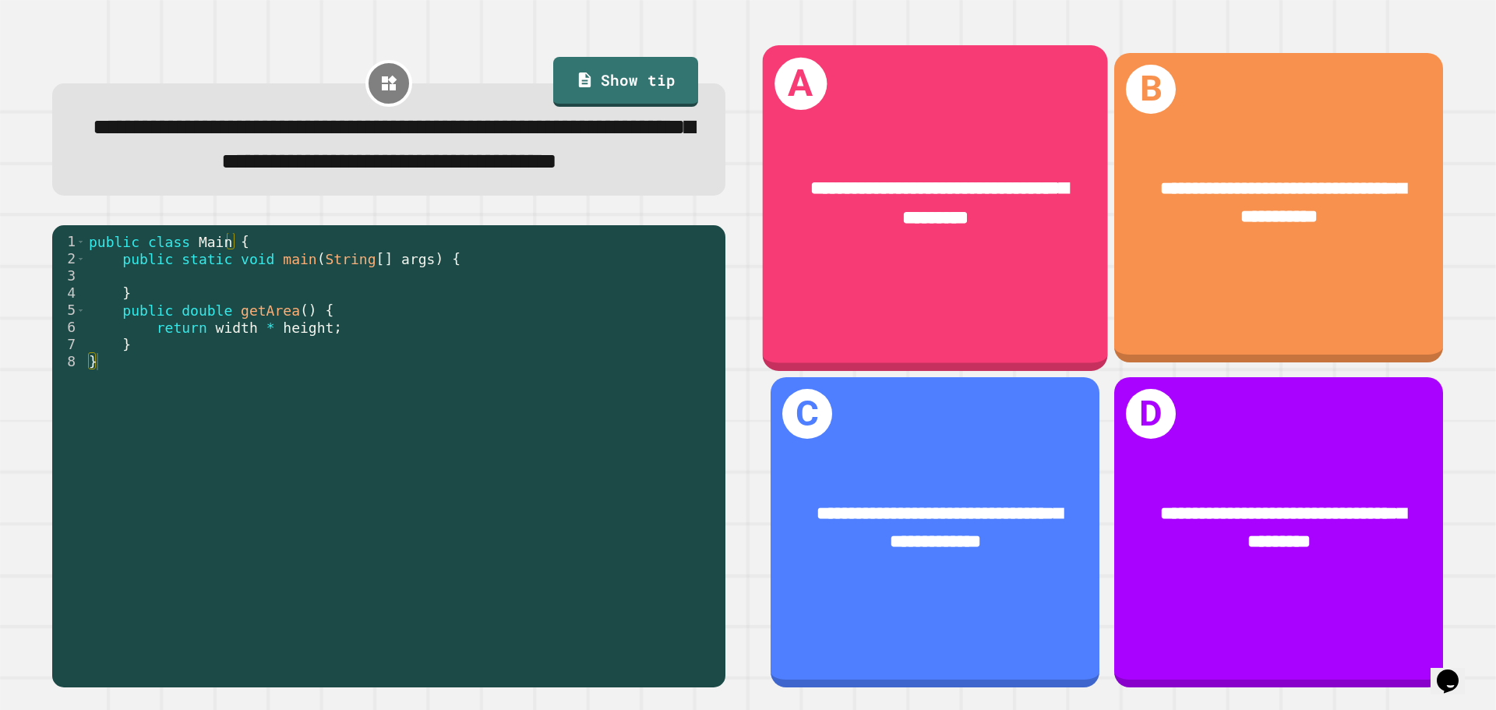
click at [950, 293] on div "**********" at bounding box center [935, 207] width 345 height 325
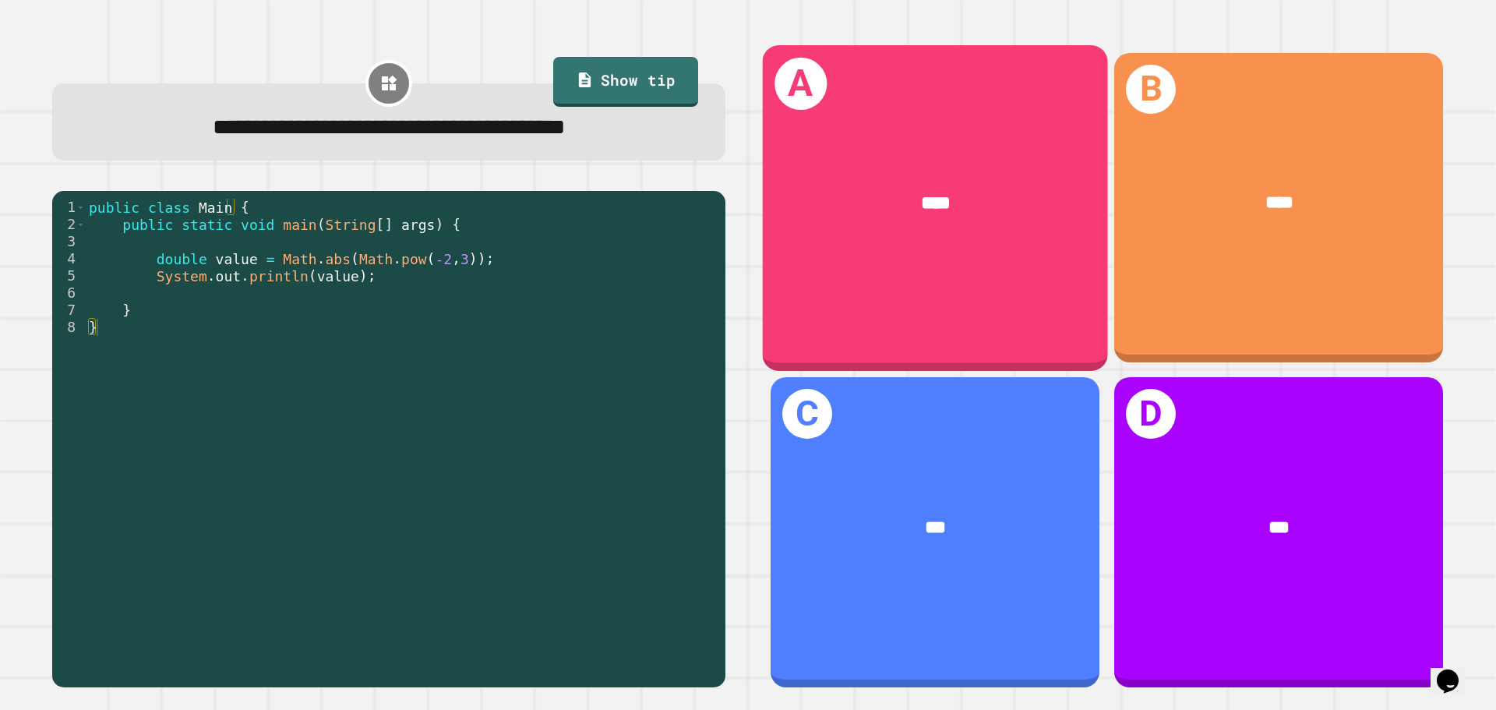
click at [991, 167] on div "****" at bounding box center [935, 203] width 345 height 104
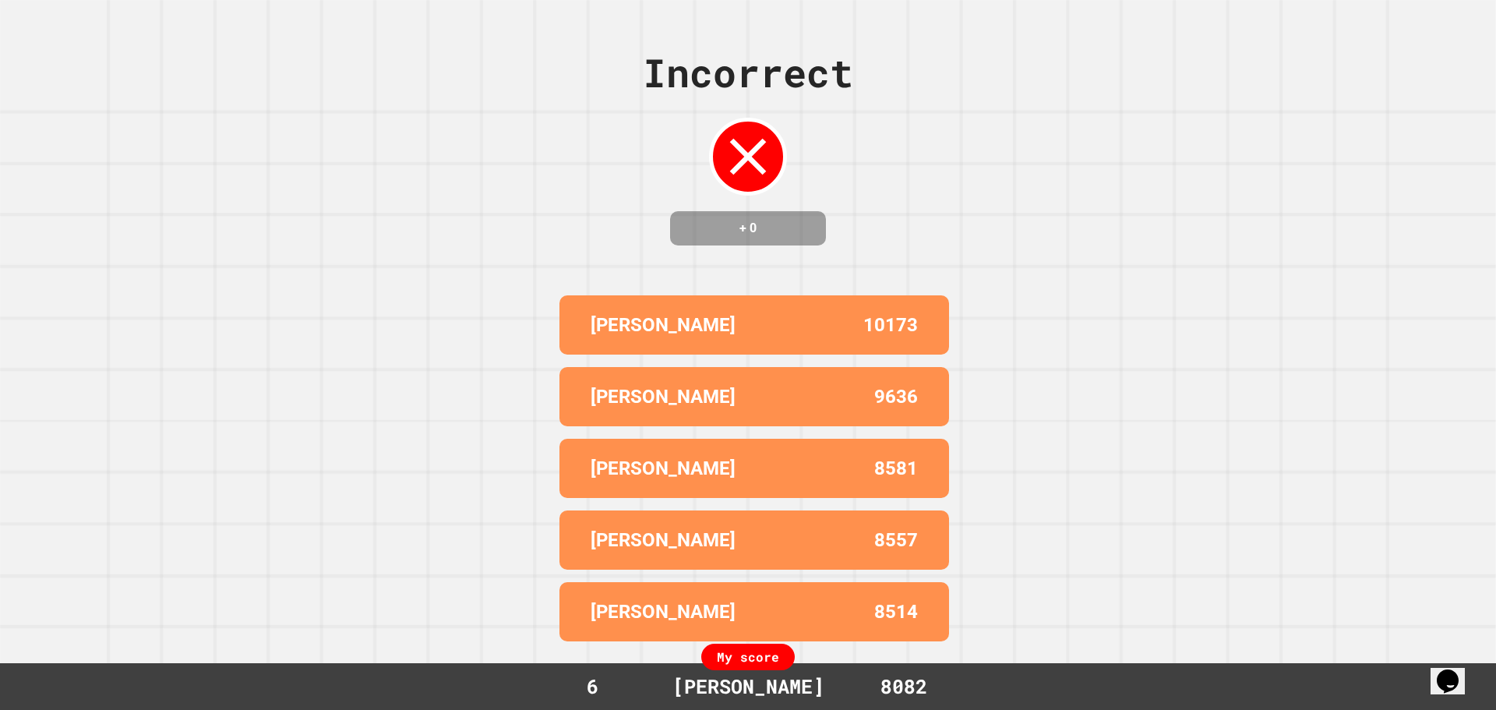
click at [754, 662] on div "My score" at bounding box center [748, 657] width 94 height 26
click at [902, 219] on div "Incorrect + 0 ETHAN 10173 [PERSON_NAME] 9636 [PERSON_NAME] 8581 [PERSON_NAME] 8…" at bounding box center [748, 355] width 1496 height 710
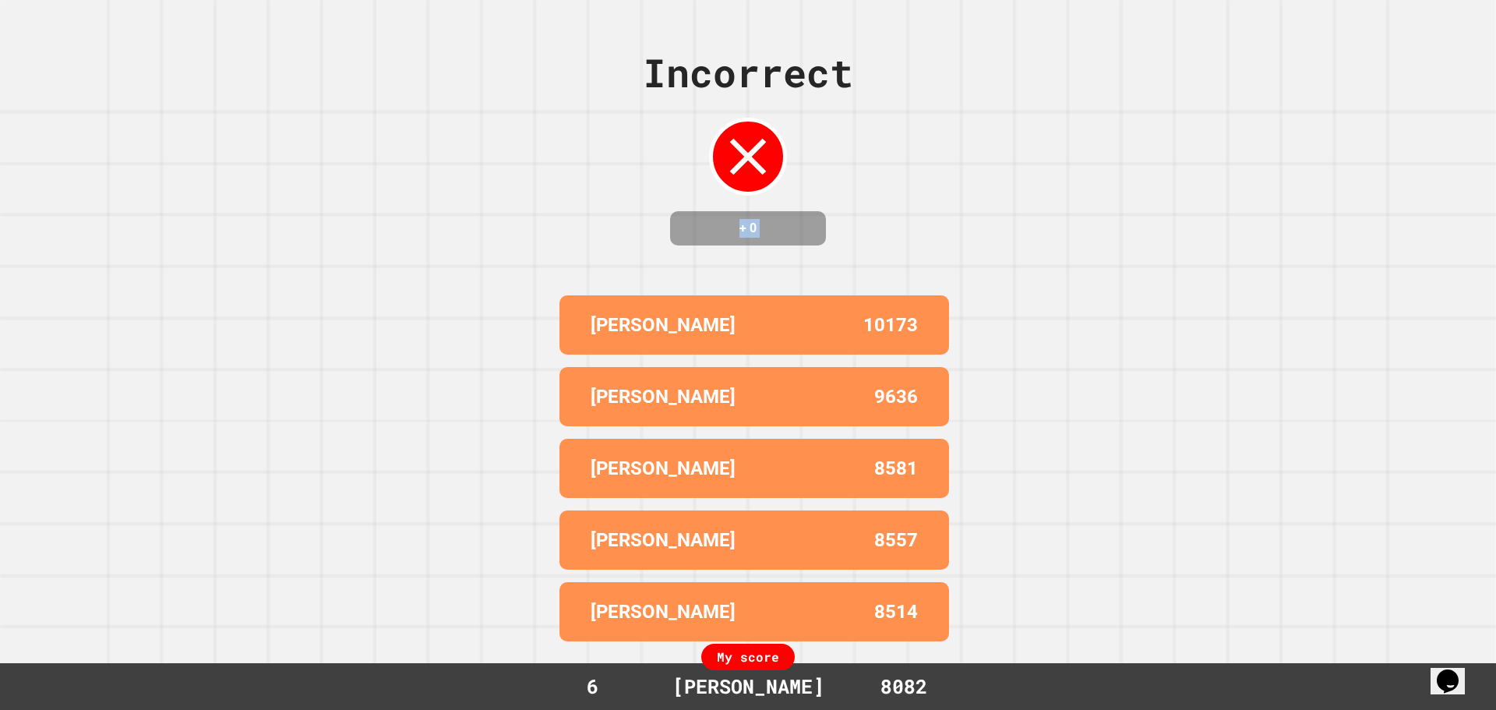
click at [726, 194] on div "Incorrect + 0" at bounding box center [748, 145] width 210 height 202
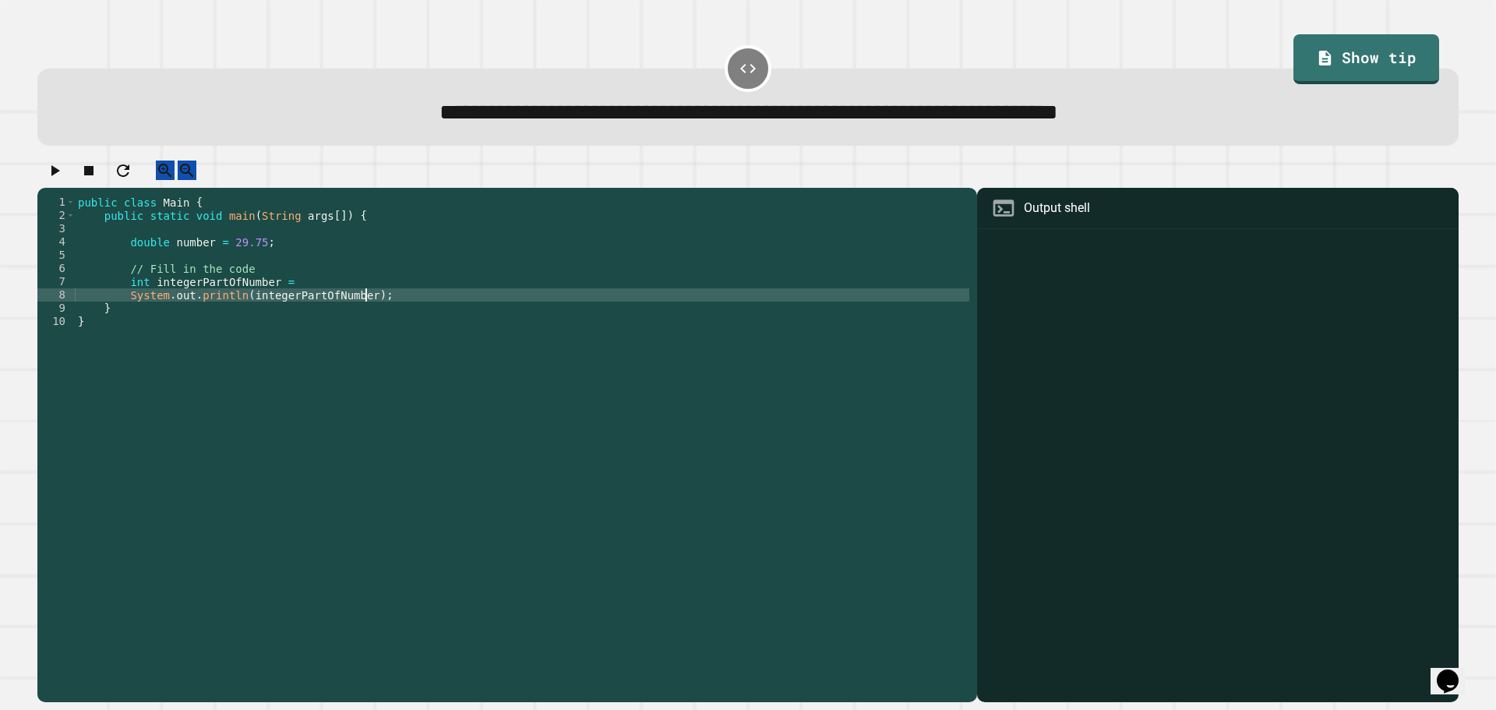
click at [404, 308] on div "public class Main { public static void main ( String args [ ]) { double number …" at bounding box center [522, 434] width 895 height 477
click at [299, 303] on div "public class Main { public static void main ( String args [ ]) { double number …" at bounding box center [522, 434] width 895 height 477
click at [306, 310] on div "public class Main { public static void main ( String args [ ]) { double number …" at bounding box center [522, 434] width 895 height 477
click at [291, 297] on div "public class Main { public static void main ( String args [ ]) { double number …" at bounding box center [522, 434] width 895 height 477
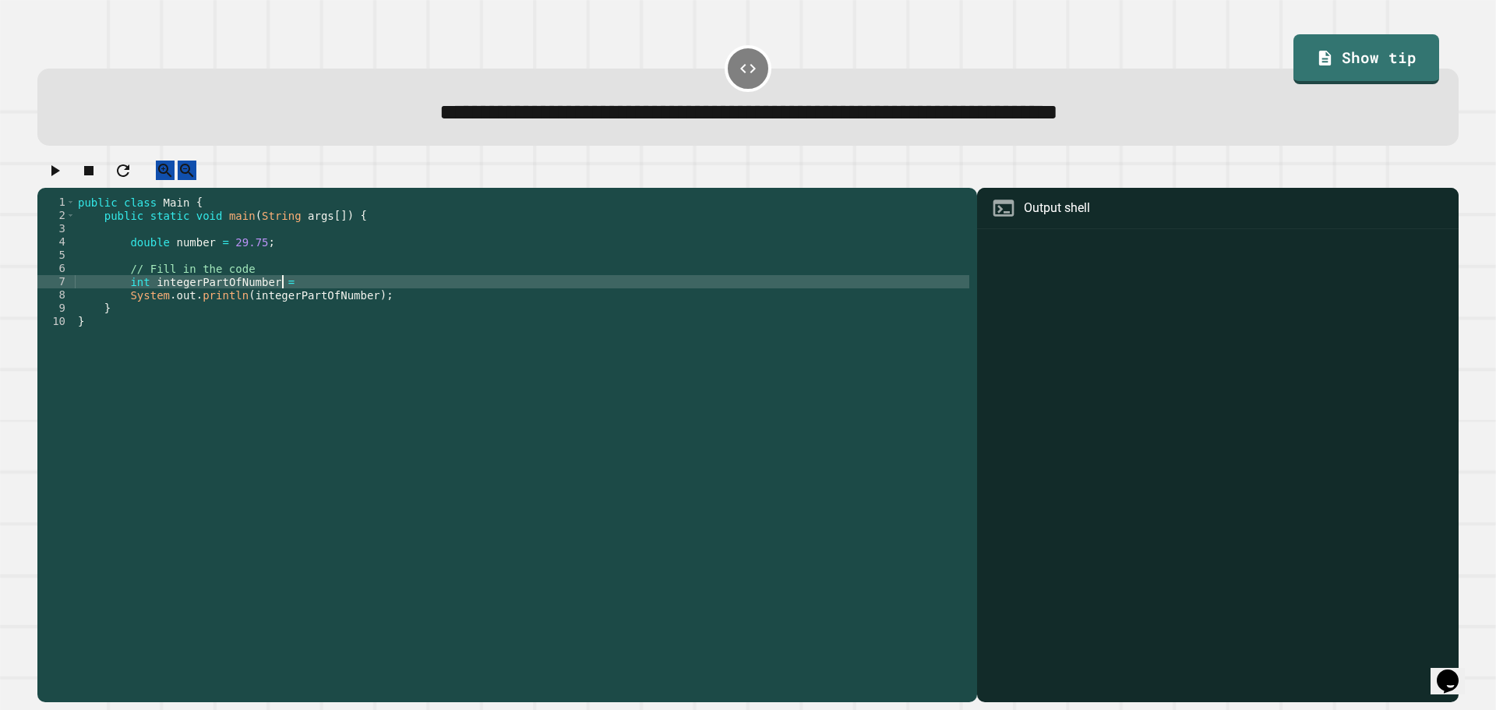
scroll to position [0, 14]
click at [64, 178] on icon "button" at bounding box center [54, 170] width 19 height 19
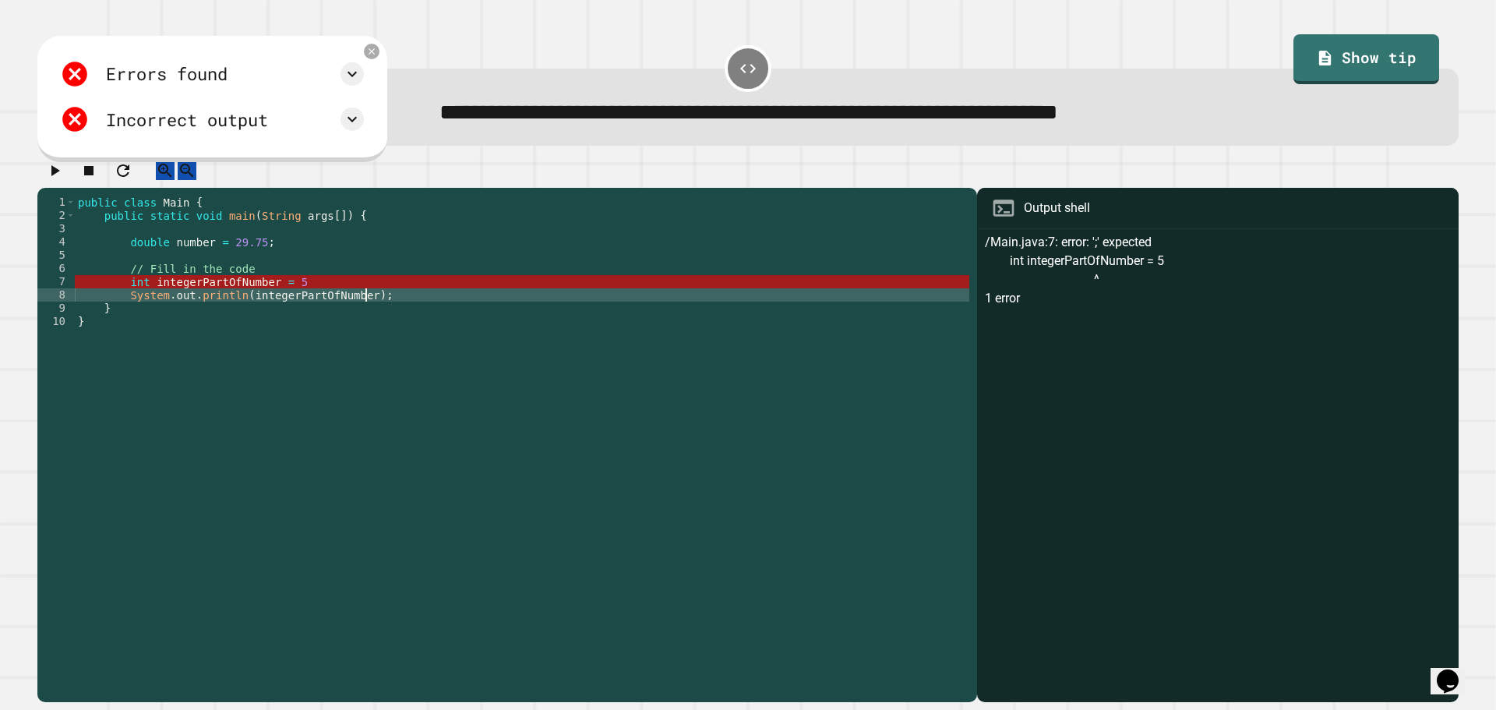
click at [369, 309] on div "public class Main { public static void main ( String args [ ]) { double number …" at bounding box center [522, 434] width 895 height 477
click at [314, 296] on div "public class Main { public static void main ( String args [ ]) { double number …" at bounding box center [522, 434] width 895 height 477
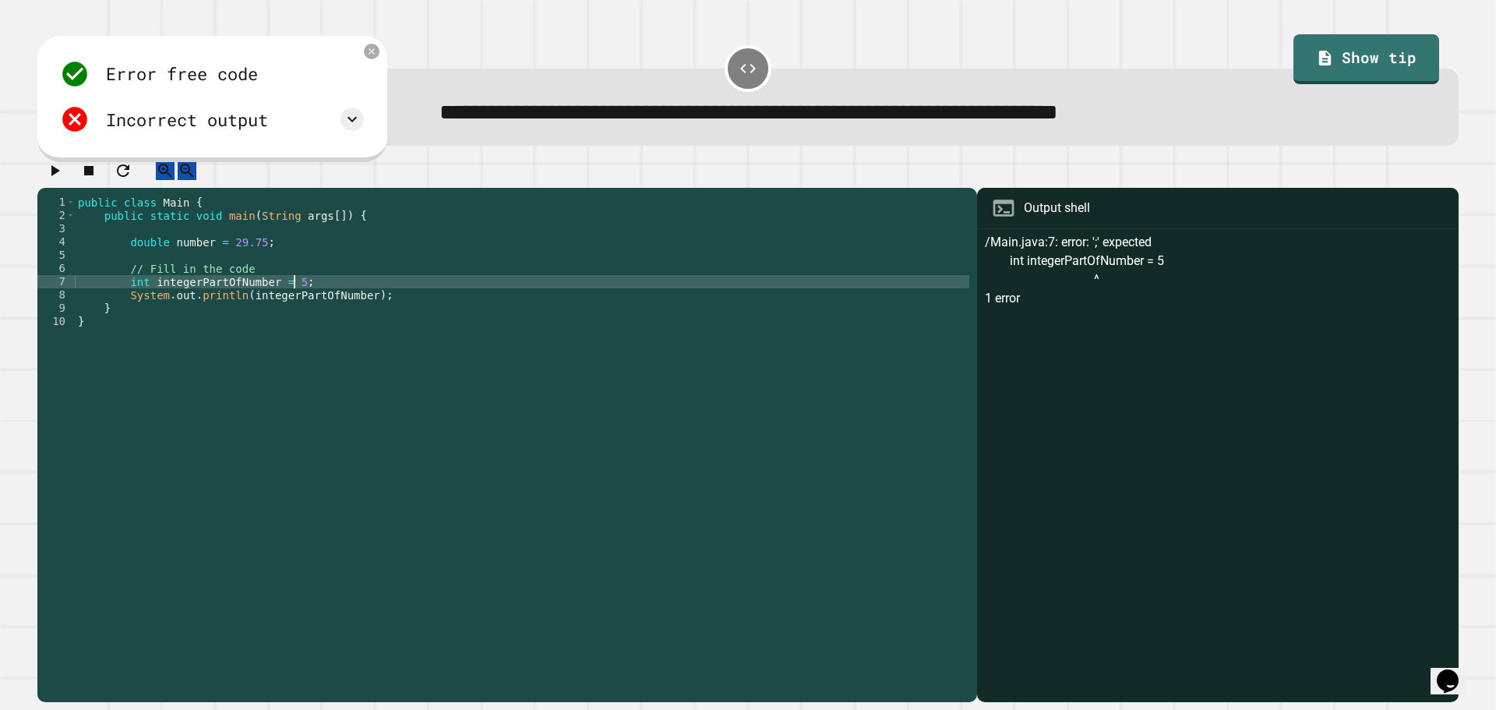
click at [60, 176] on icon "button" at bounding box center [55, 170] width 9 height 11
click at [316, 305] on div "public class Main { public static void main ( String args [ ]) { double number …" at bounding box center [522, 434] width 895 height 477
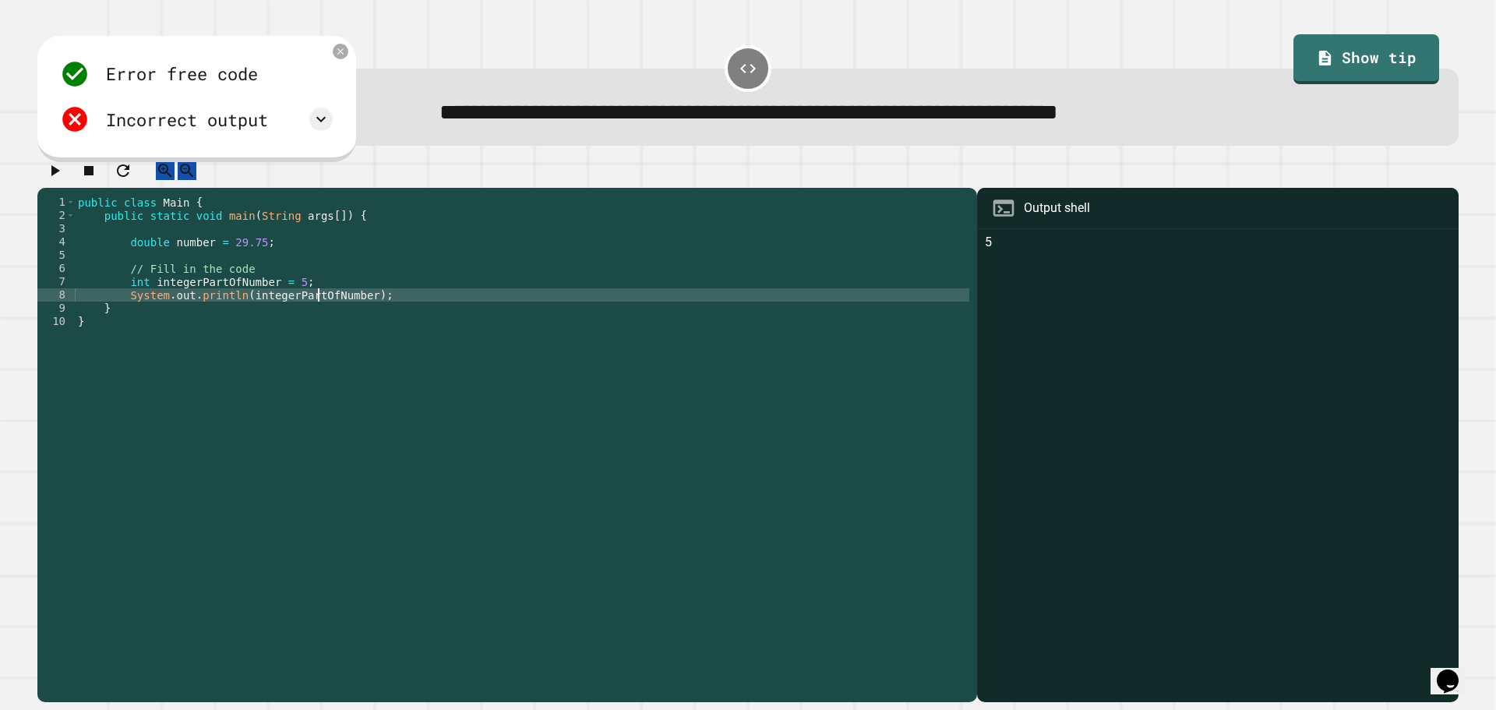
click at [288, 293] on div "public class Main { public static void main ( String args [ ]) { double number …" at bounding box center [522, 434] width 895 height 477
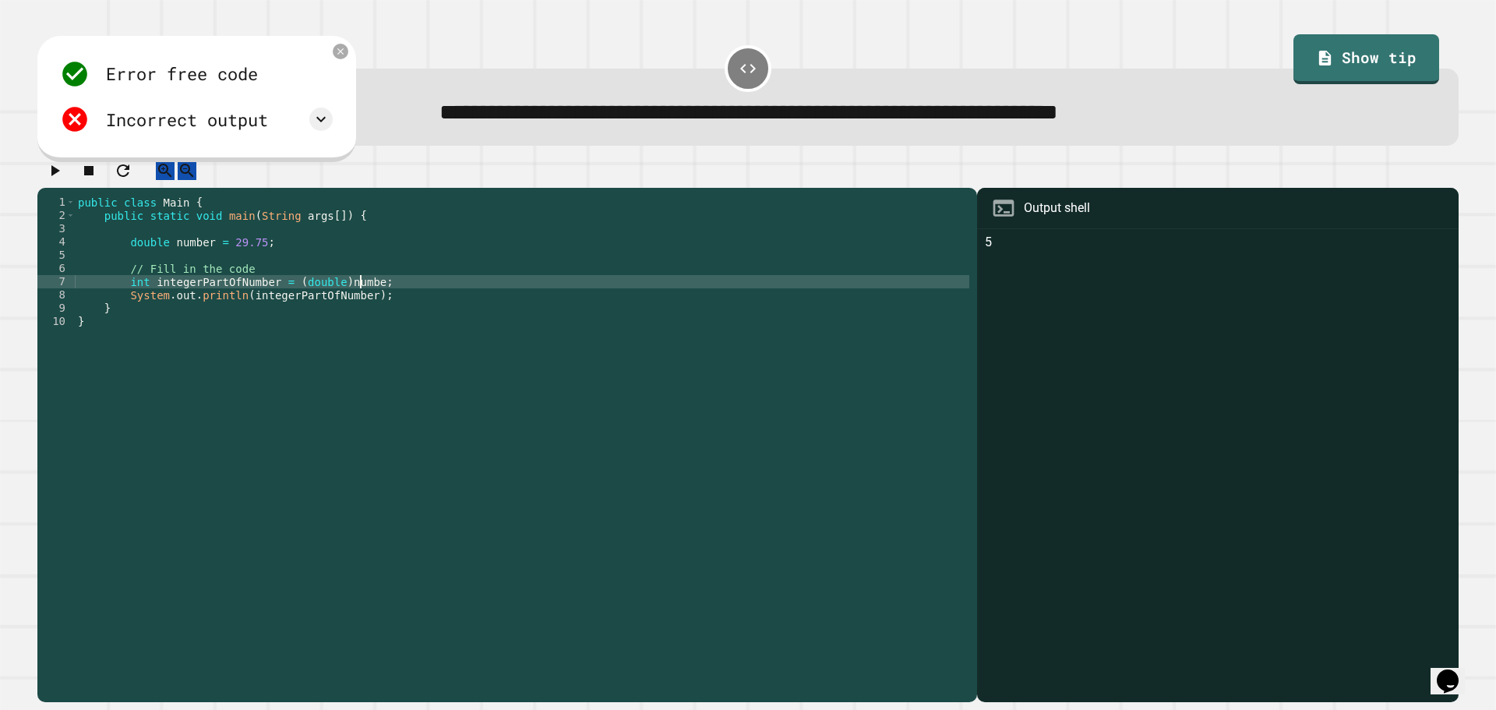
scroll to position [0, 20]
click at [60, 176] on icon "button" at bounding box center [55, 170] width 9 height 11
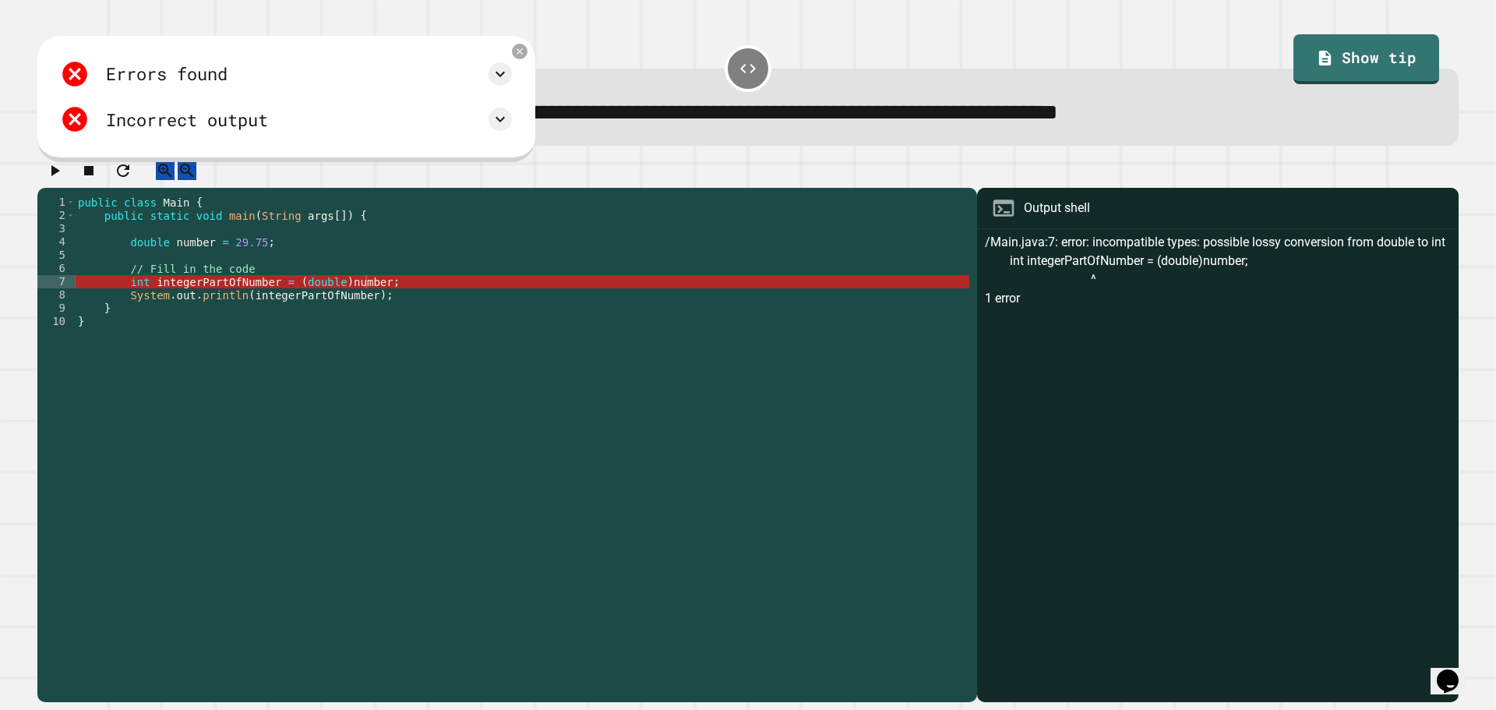
click at [135, 298] on div "public class Main { public static void main ( String args [ ]) { double number …" at bounding box center [522, 434] width 895 height 477
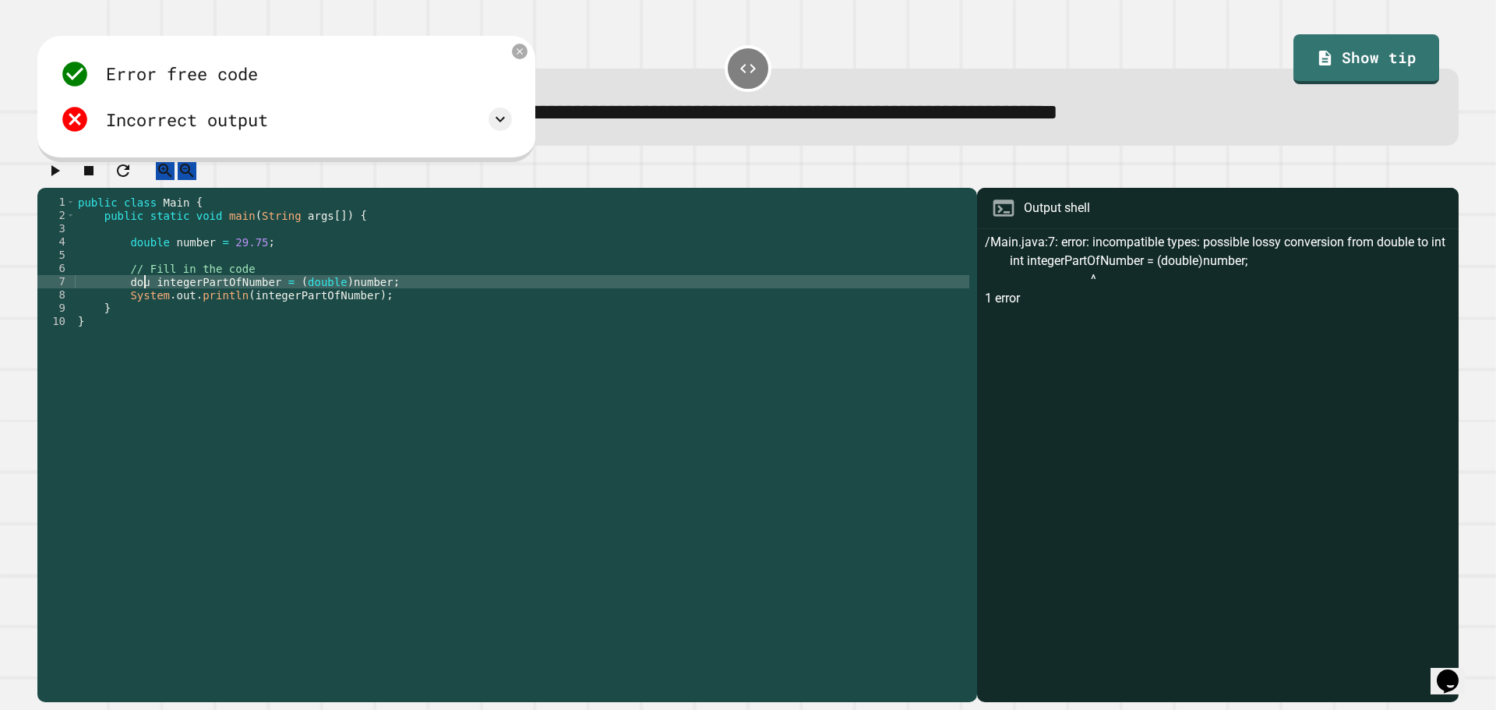
scroll to position [0, 5]
click at [55, 180] on icon "button" at bounding box center [54, 170] width 19 height 19
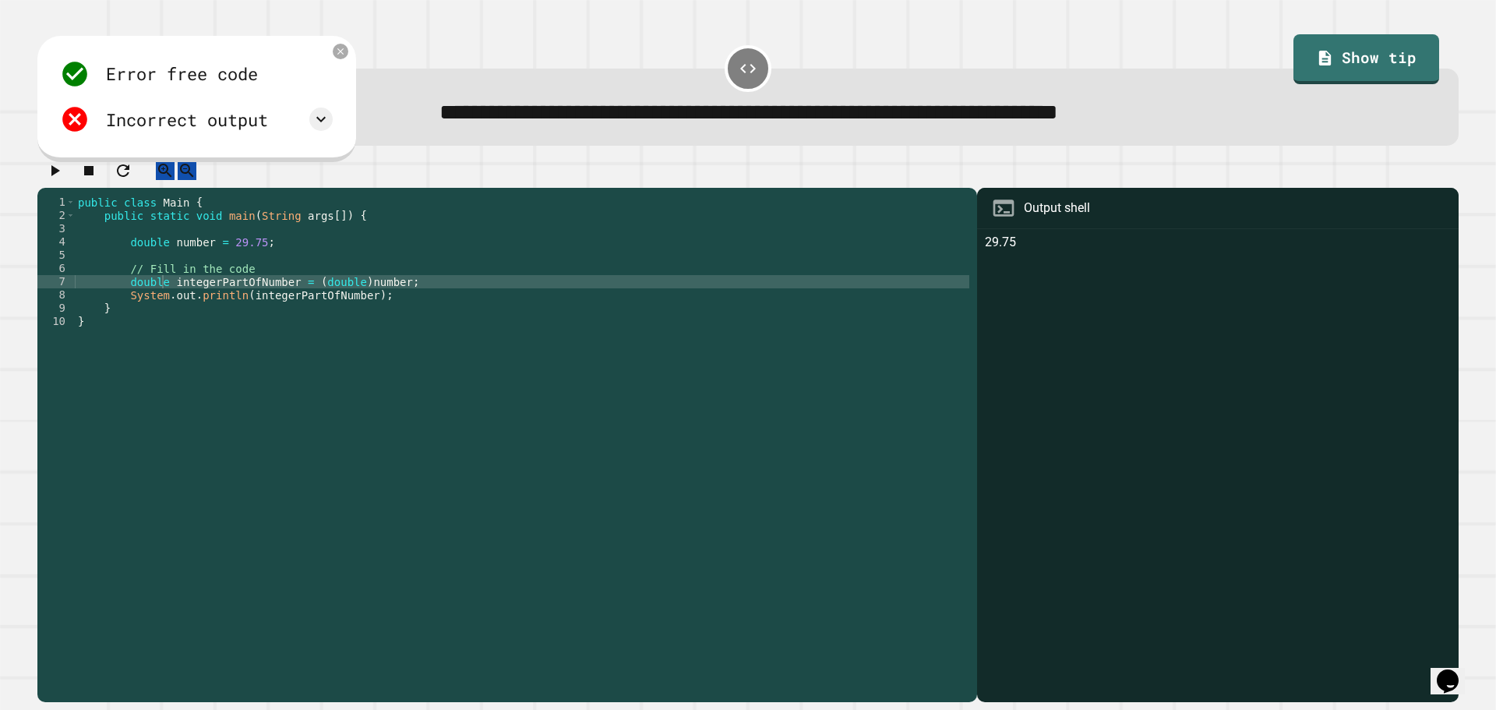
click at [320, 290] on div "public class Main { public static void main ( String args [ ]) { double number …" at bounding box center [522, 434] width 895 height 477
click at [51, 171] on icon "button" at bounding box center [54, 170] width 19 height 19
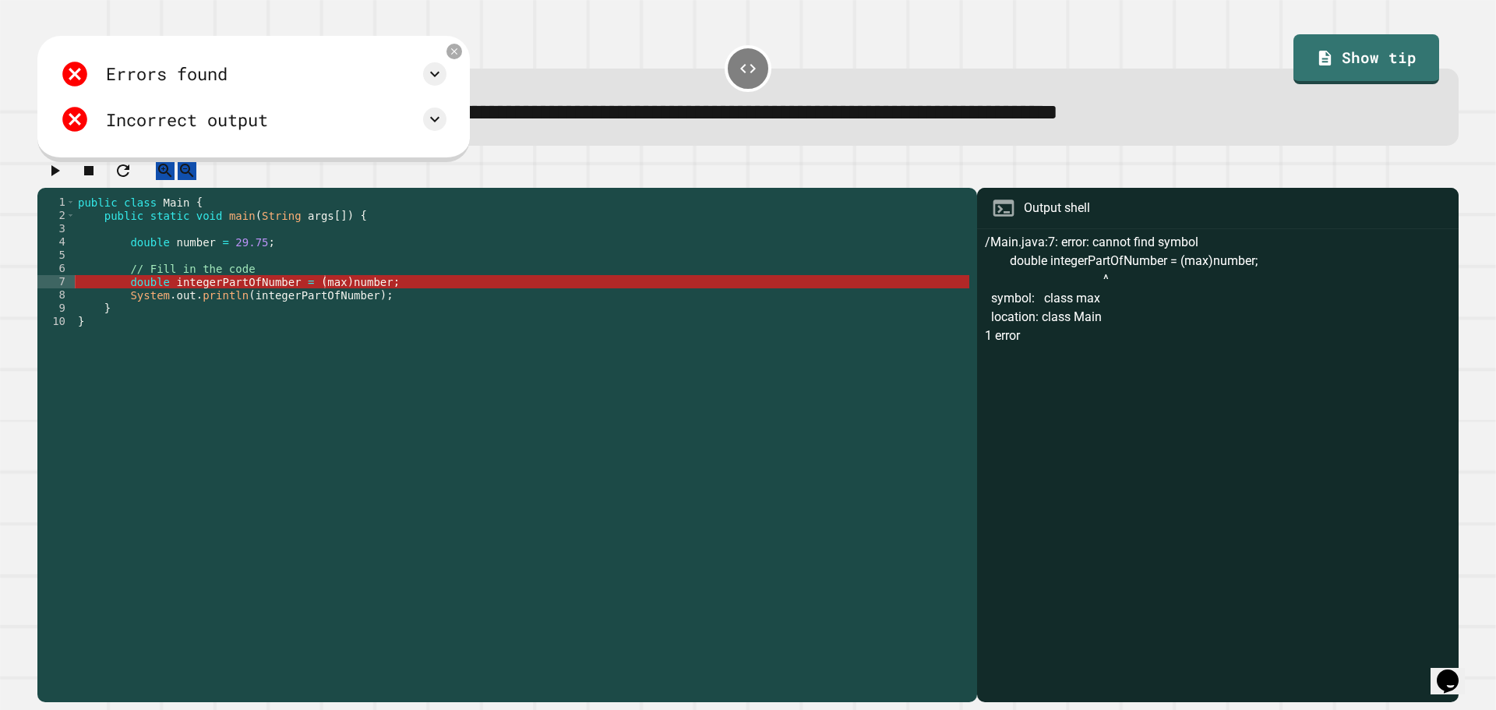
click at [315, 293] on div "public class Main { public static void main ( String args [ ]) { double number …" at bounding box center [522, 434] width 895 height 477
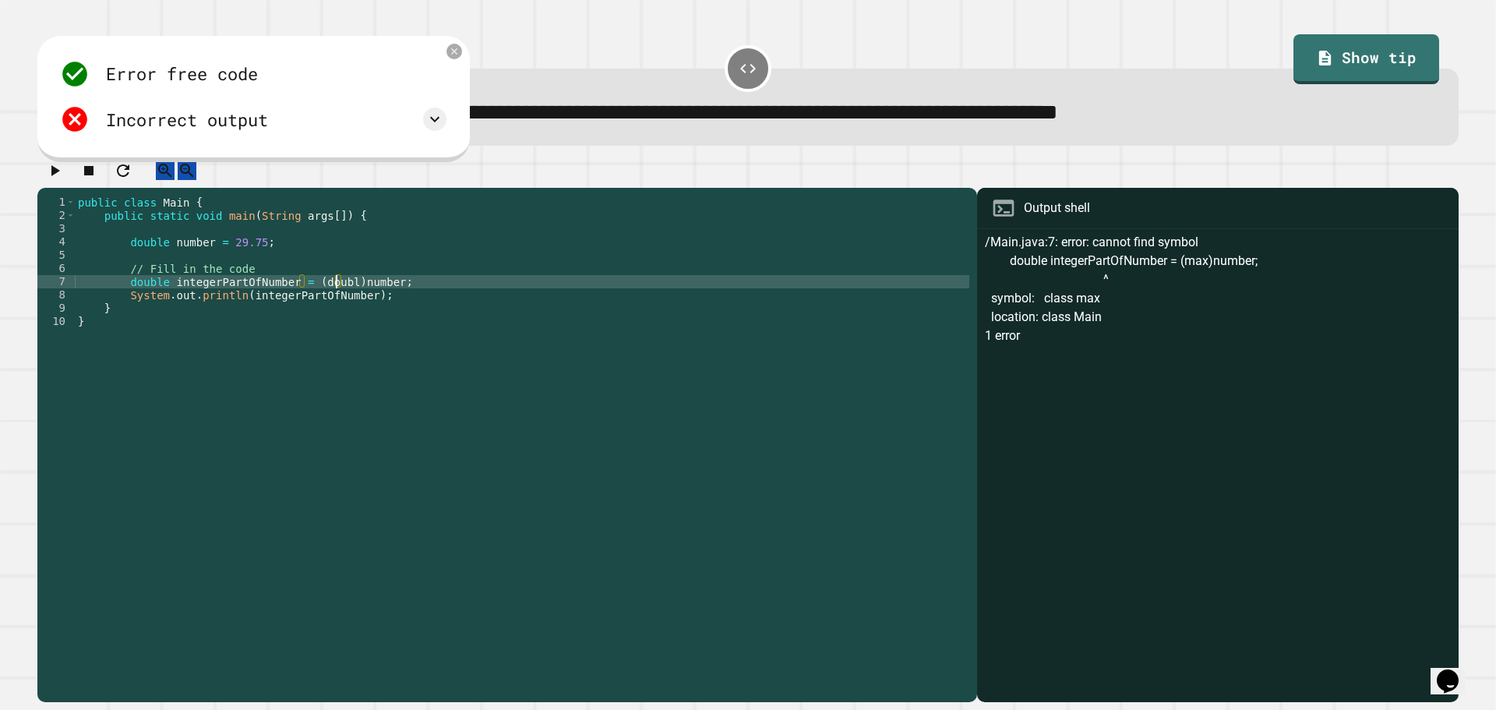
scroll to position [0, 19]
type textarea "**********"
click at [57, 180] on icon "button" at bounding box center [54, 170] width 19 height 19
